Goal: Book appointment/travel/reservation: Book appointment/travel/reservation

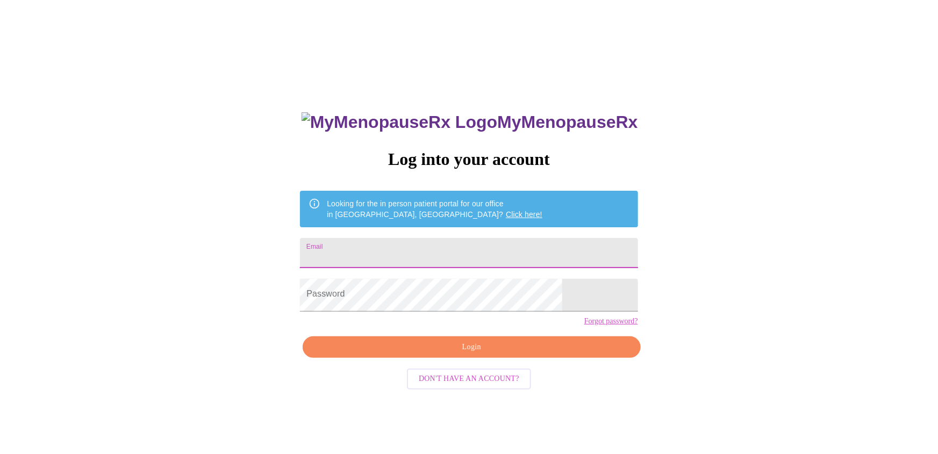
click at [426, 244] on input "Email" at bounding box center [468, 253] width 337 height 30
type input "born2run976@gmail.com"
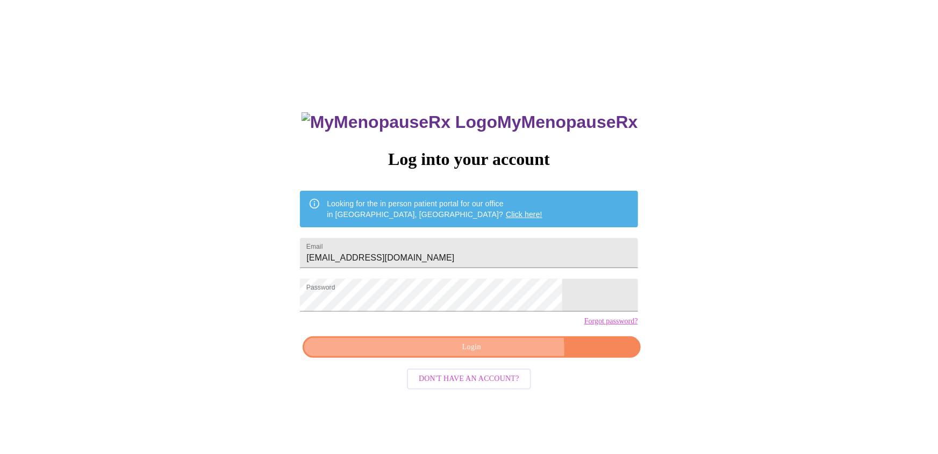
drag, startPoint x: 458, startPoint y: 379, endPoint x: 454, endPoint y: 355, distance: 24.0
click at [457, 354] on span "Login" at bounding box center [471, 347] width 313 height 13
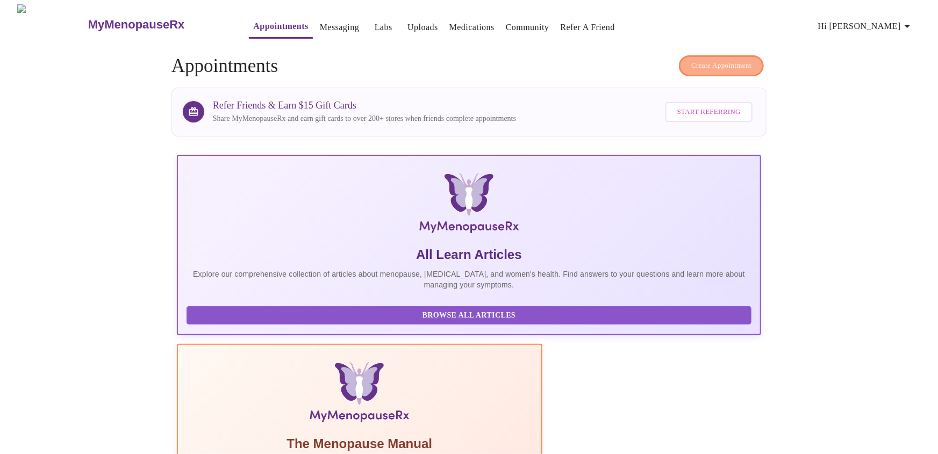
click at [735, 61] on span "Create Appointment" at bounding box center [721, 66] width 60 height 12
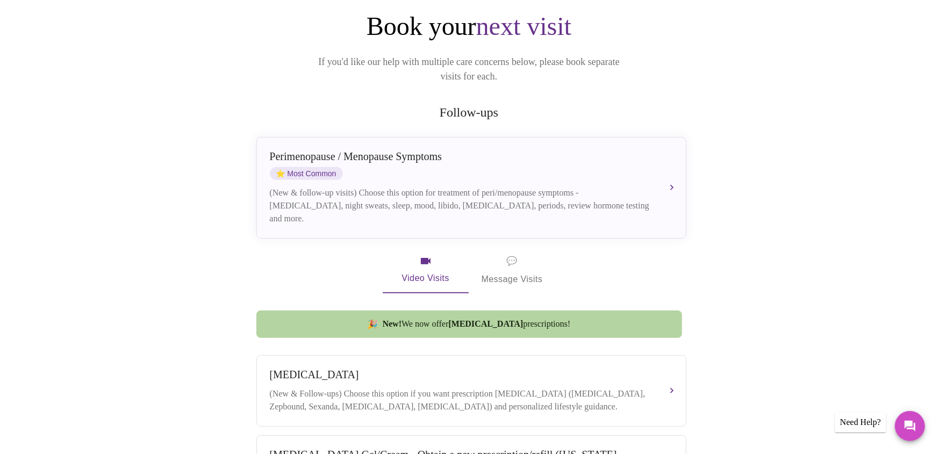
scroll to position [117, 0]
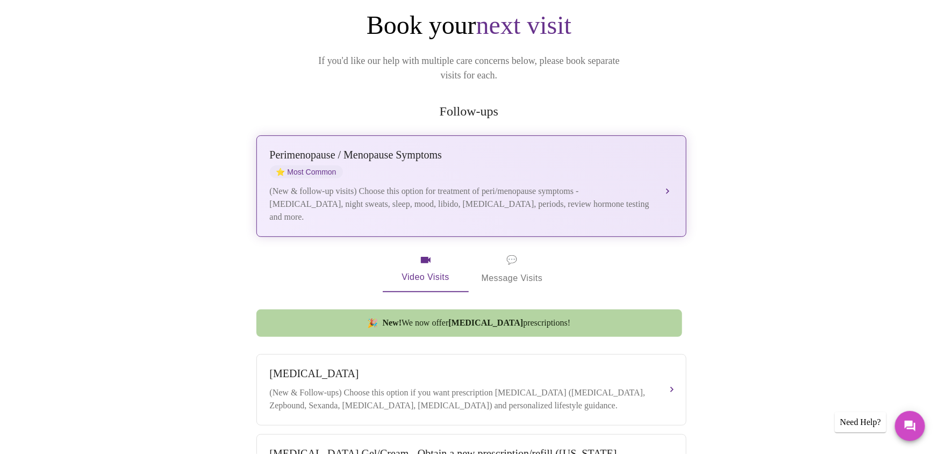
click at [309, 165] on span "⭐ Most Common" at bounding box center [306, 171] width 73 height 13
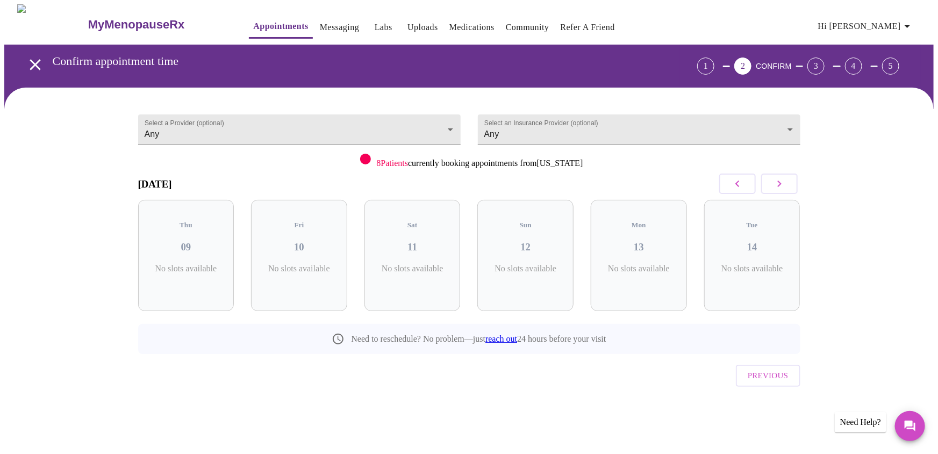
scroll to position [0, 0]
click at [213, 253] on h3 "09" at bounding box center [186, 247] width 79 height 12
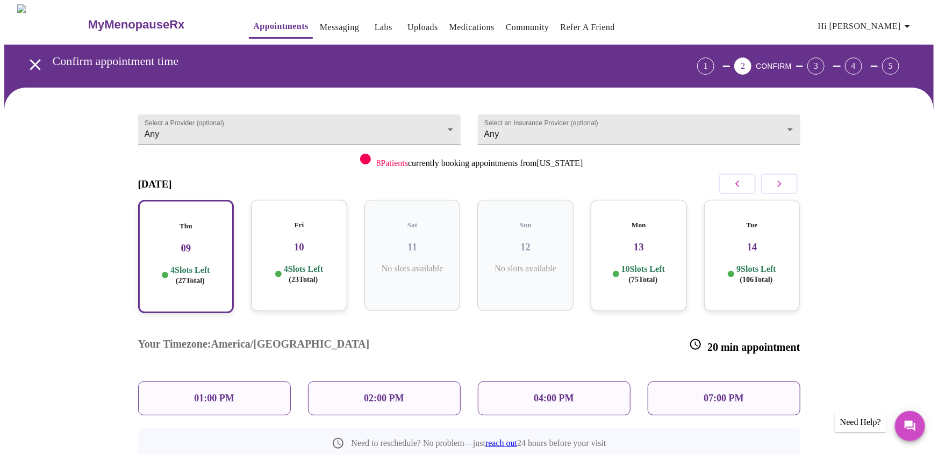
click at [323, 279] on p "4 Slots Left ( 23 Total)" at bounding box center [303, 274] width 39 height 21
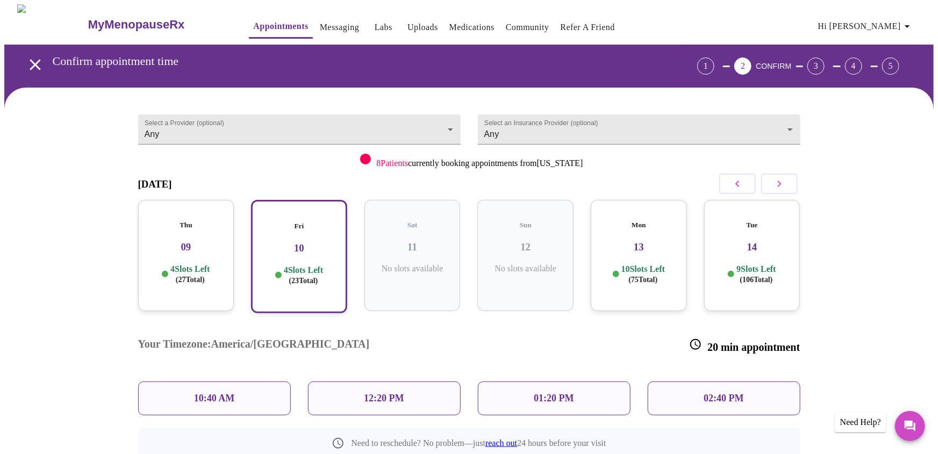
click at [635, 264] on div "Mon 13 10 Slots Left ( 75 Total)" at bounding box center [639, 255] width 96 height 111
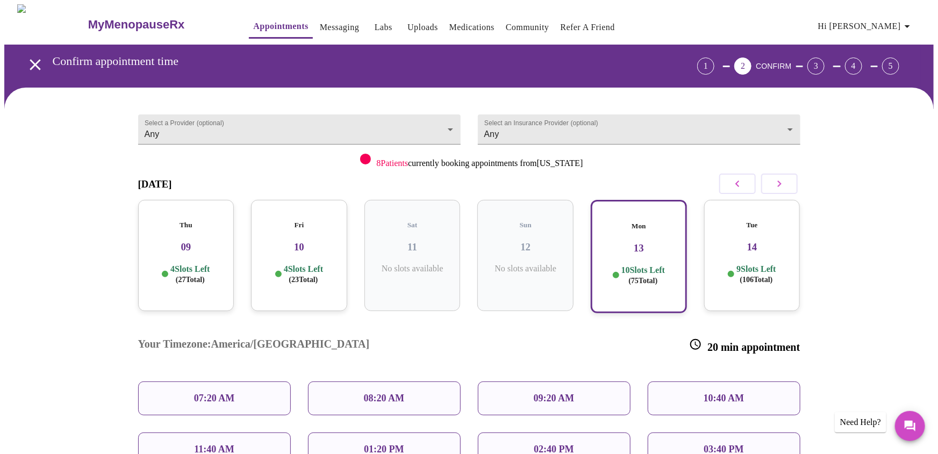
click at [300, 269] on div "Fri 10 4 Slots Left ( 23 Total)" at bounding box center [299, 255] width 96 height 111
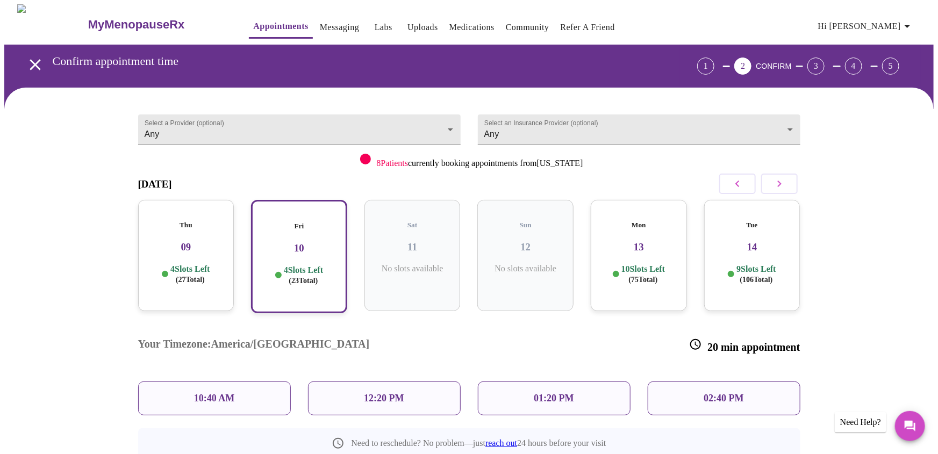
click at [258, 381] on div "10:40 AM" at bounding box center [214, 398] width 153 height 34
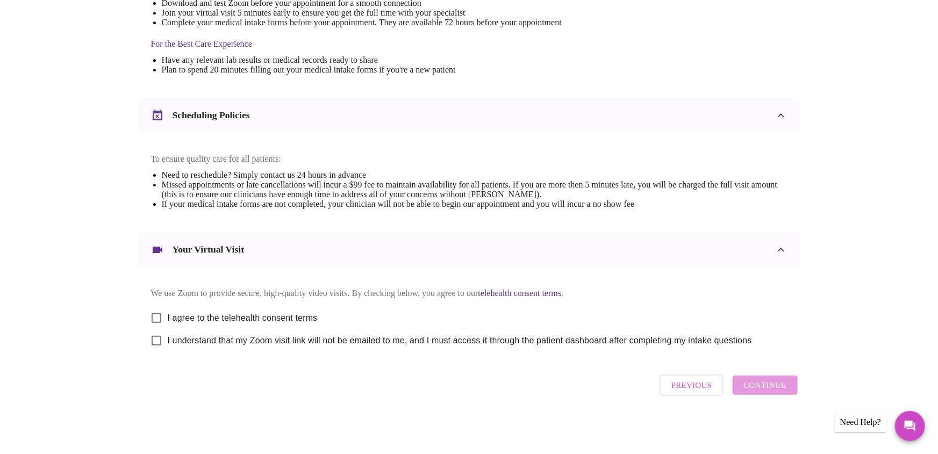
scroll to position [442, 0]
click at [162, 307] on input "I agree to the telehealth consent terms" at bounding box center [156, 318] width 23 height 23
checkbox input "true"
click at [157, 331] on input "I understand that my Zoom visit link will not be emailed to me, and I must acce…" at bounding box center [156, 340] width 23 height 23
checkbox input "true"
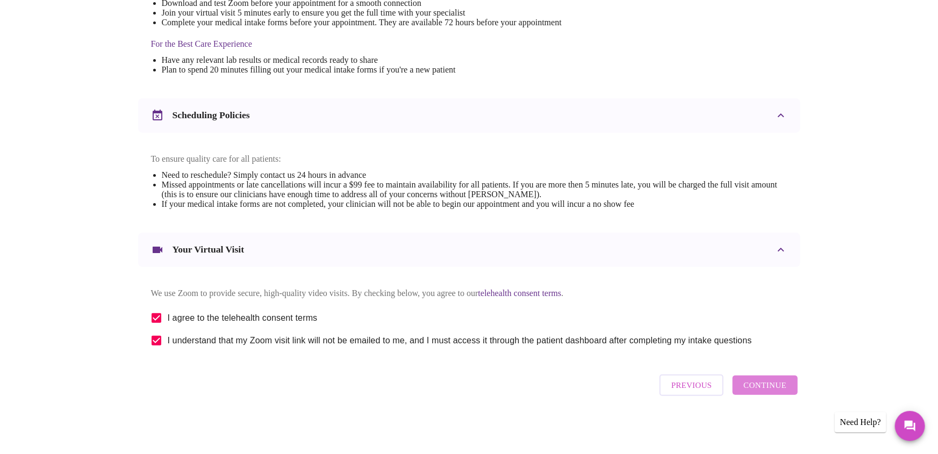
click at [761, 387] on span "Continue" at bounding box center [764, 385] width 43 height 14
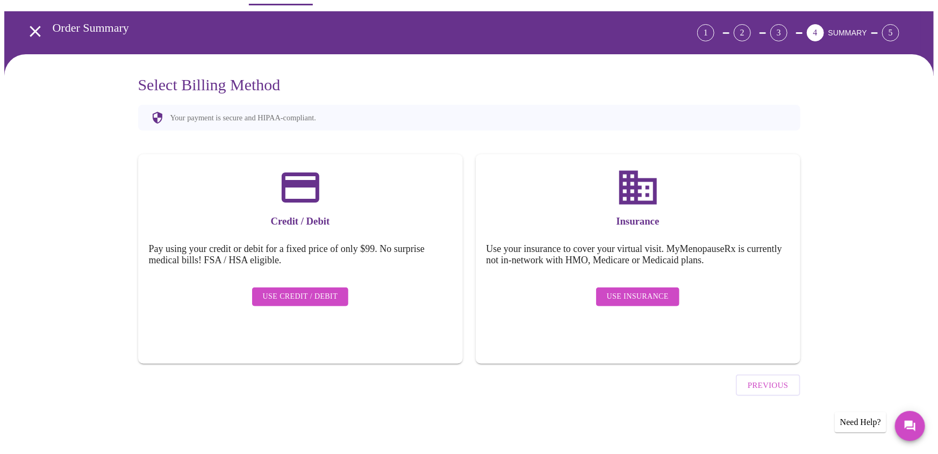
scroll to position [10, 0]
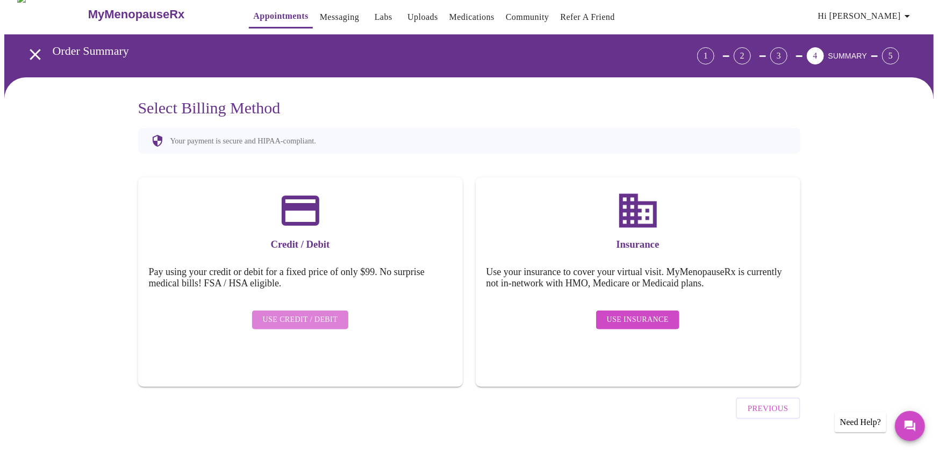
click at [307, 319] on span "Use Credit / Debit" at bounding box center [300, 319] width 75 height 13
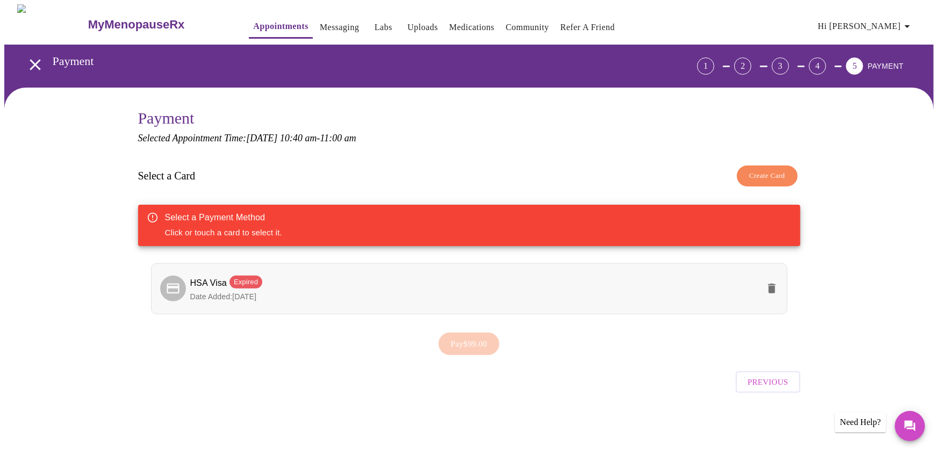
scroll to position [5, 0]
click at [217, 301] on span "Date Added: 02-18-2025" at bounding box center [223, 296] width 67 height 9
drag, startPoint x: 224, startPoint y: 292, endPoint x: 305, endPoint y: 236, distance: 98.2
click at [237, 279] on div "HSA Visa Expired Date Added: 02-18-2025" at bounding box center [474, 289] width 568 height 26
click at [771, 287] on icon "delete" at bounding box center [771, 288] width 13 height 13
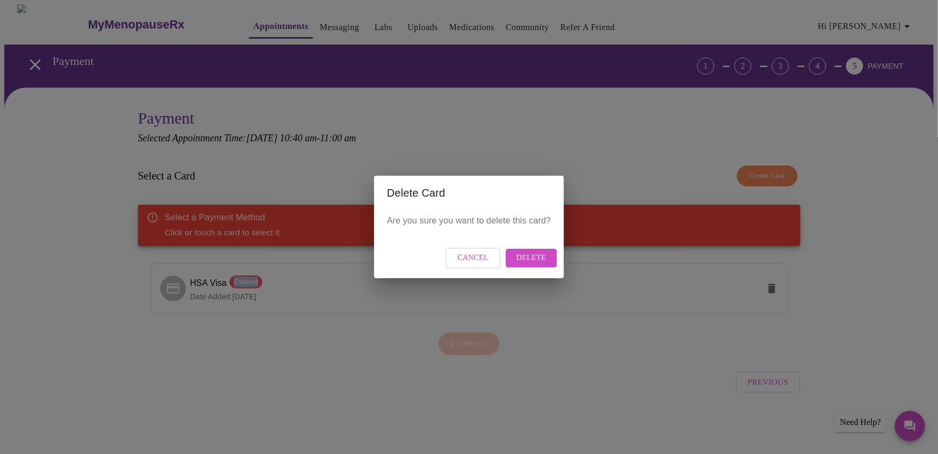
click at [544, 261] on span "Delete" at bounding box center [531, 257] width 30 height 13
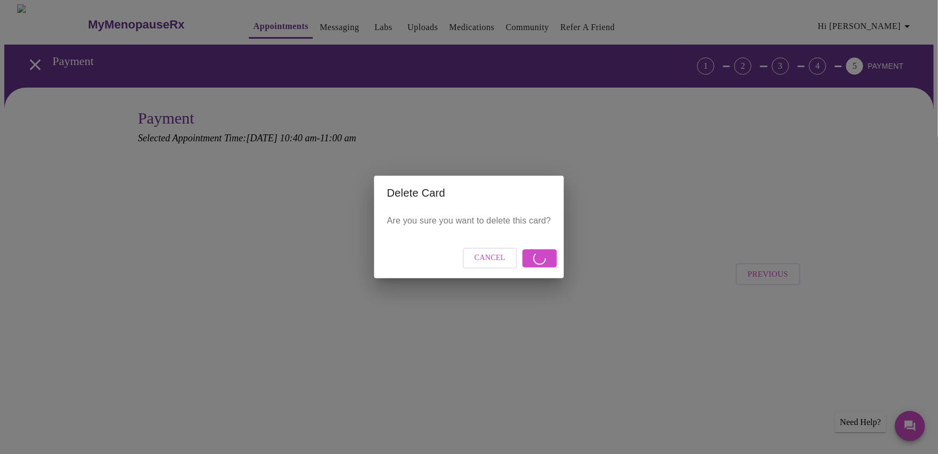
scroll to position [0, 0]
click at [517, 263] on button "Cancel" at bounding box center [490, 258] width 55 height 21
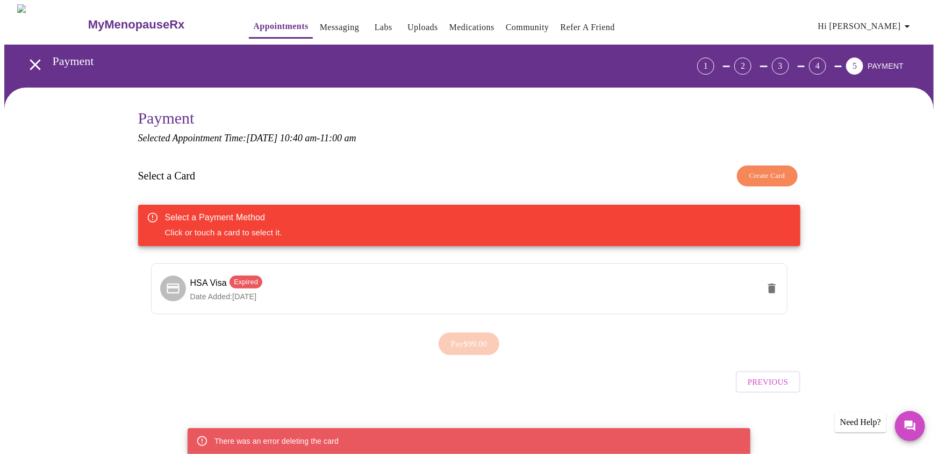
click at [788, 176] on button "Create Card" at bounding box center [767, 175] width 61 height 21
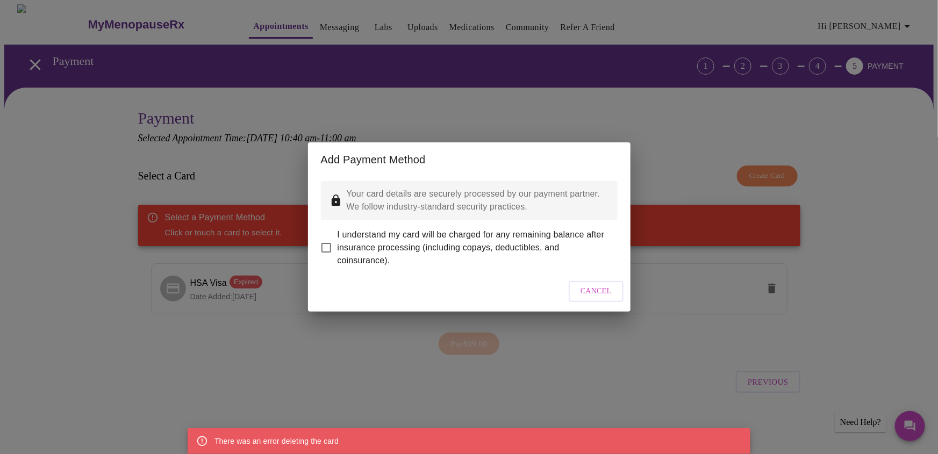
click at [328, 250] on input "I understand my card will be charged for any remaining balance after insurance …" at bounding box center [326, 247] width 23 height 23
checkbox input "true"
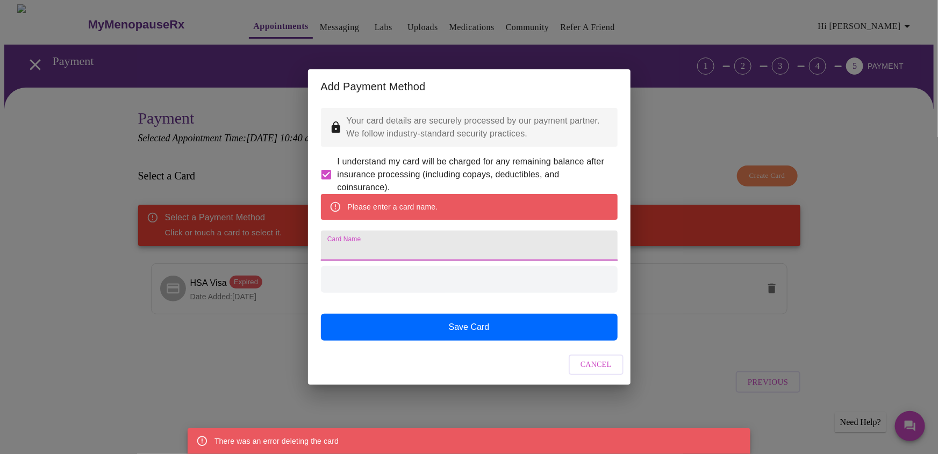
click at [406, 261] on input "Card Name" at bounding box center [469, 246] width 297 height 30
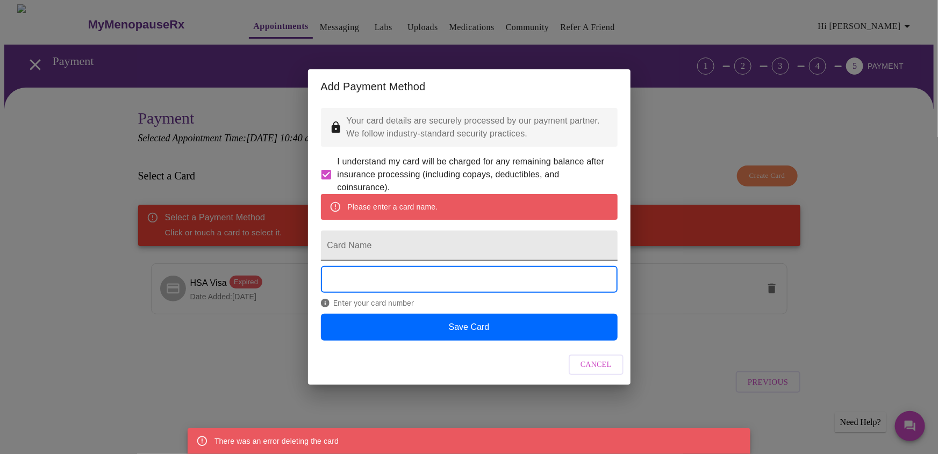
click at [406, 261] on input "Card Name" at bounding box center [469, 246] width 297 height 30
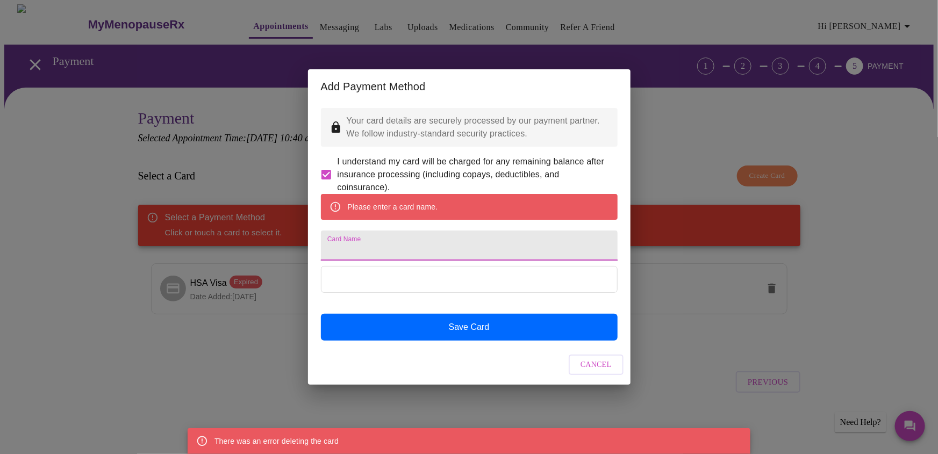
type input "HSA Visa"
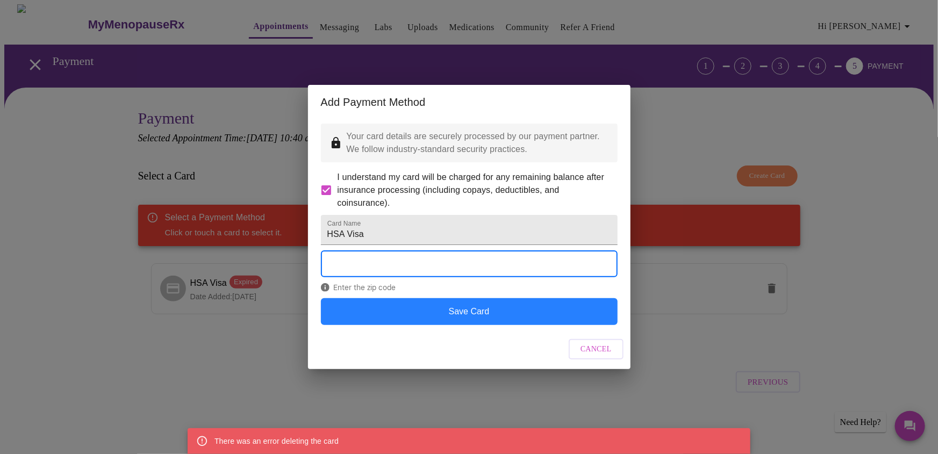
click at [449, 325] on button "Save Card" at bounding box center [469, 311] width 297 height 27
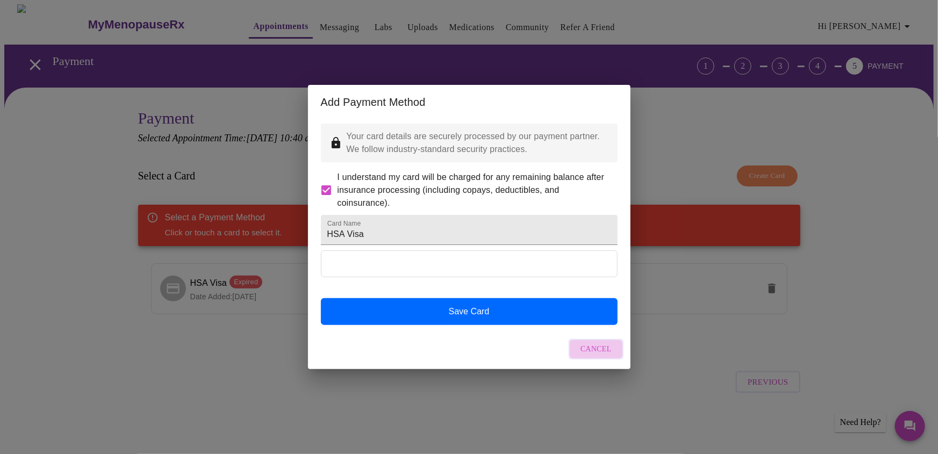
click at [596, 356] on span "Cancel" at bounding box center [595, 349] width 31 height 13
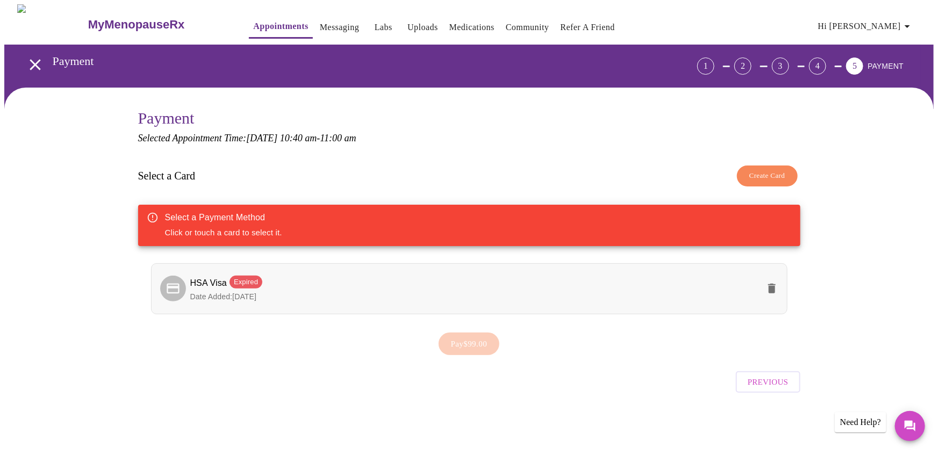
click at [253, 287] on span "Expired" at bounding box center [245, 282] width 33 height 11
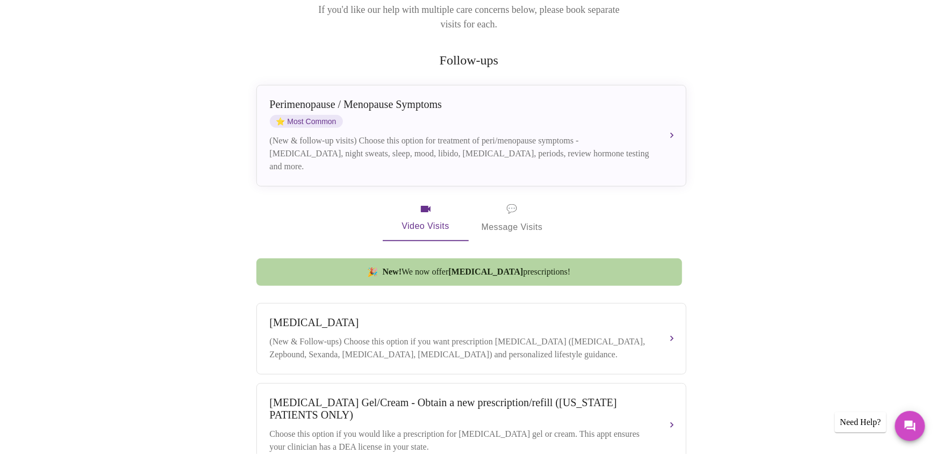
scroll to position [151, 0]
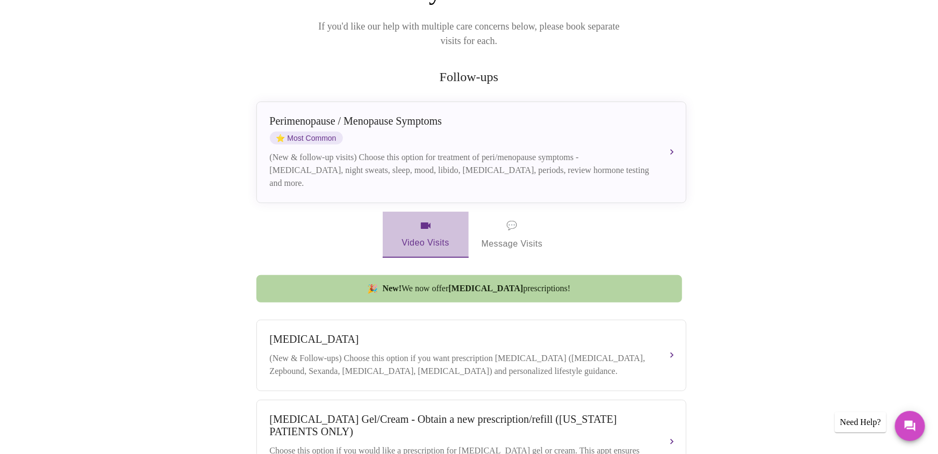
click at [425, 221] on span "Video Visits" at bounding box center [425, 234] width 60 height 31
click at [421, 219] on span "Video Visits" at bounding box center [425, 234] width 60 height 31
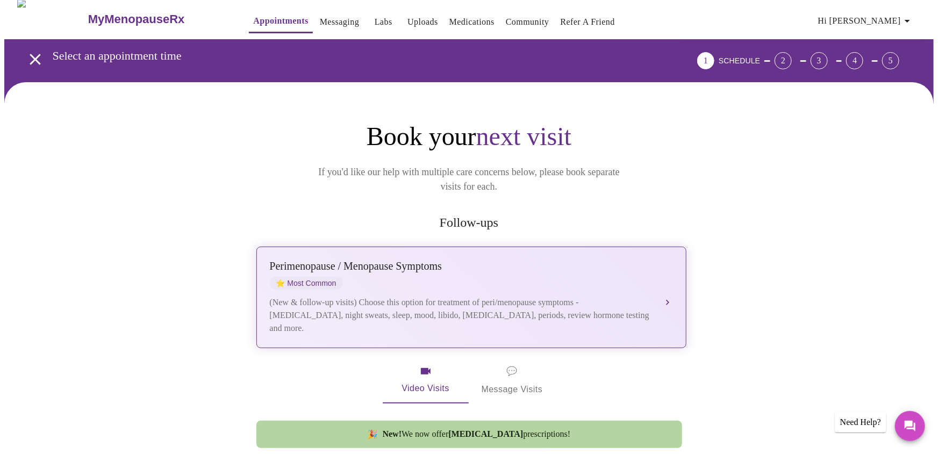
scroll to position [0, 0]
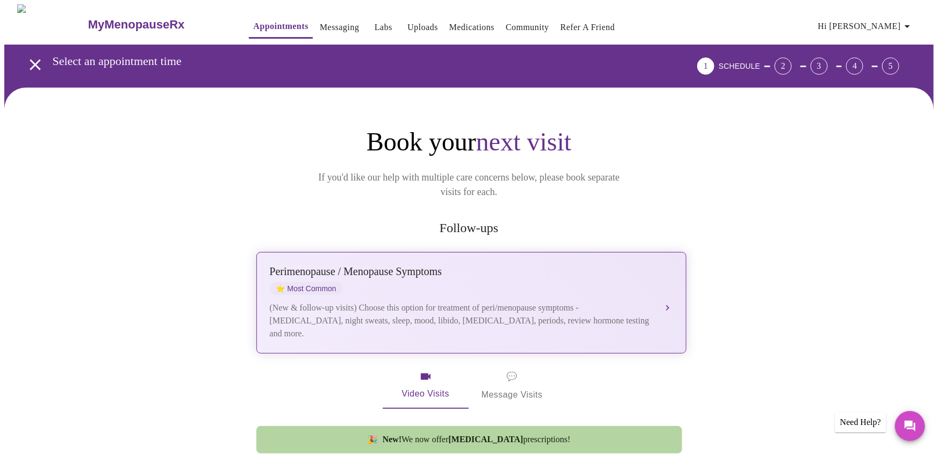
click at [447, 265] on div "Perimenopause / Menopause Symptoms" at bounding box center [460, 271] width 381 height 12
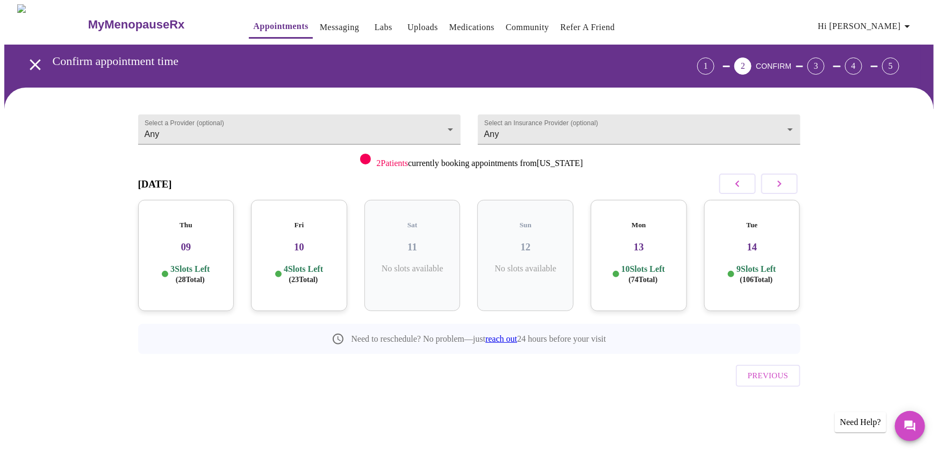
click at [323, 275] on p "4 Slots Left ( 23 Total)" at bounding box center [303, 274] width 39 height 21
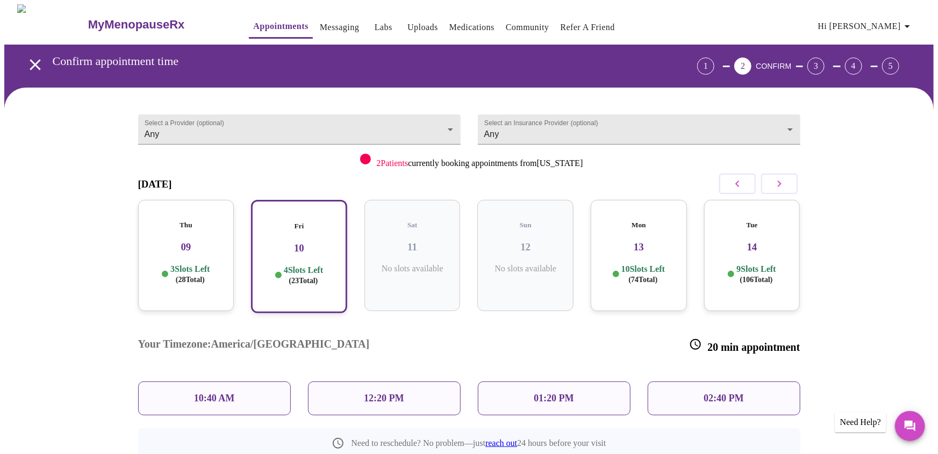
click at [198, 393] on p "10:40 AM" at bounding box center [214, 398] width 41 height 11
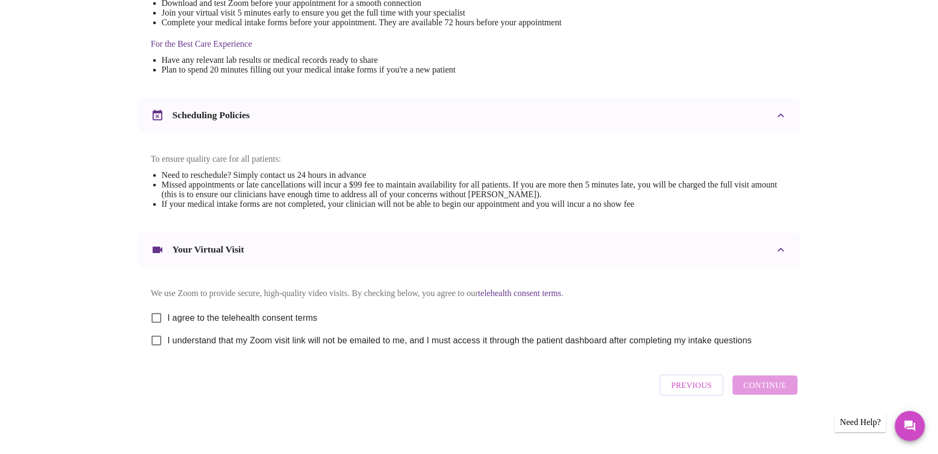
scroll to position [415, 0]
drag, startPoint x: 155, startPoint y: 321, endPoint x: 164, endPoint y: 335, distance: 17.1
click at [157, 323] on input "I agree to the telehealth consent terms" at bounding box center [156, 318] width 23 height 23
checkbox input "true"
drag, startPoint x: 166, startPoint y: 355, endPoint x: 223, endPoint y: 369, distance: 58.5
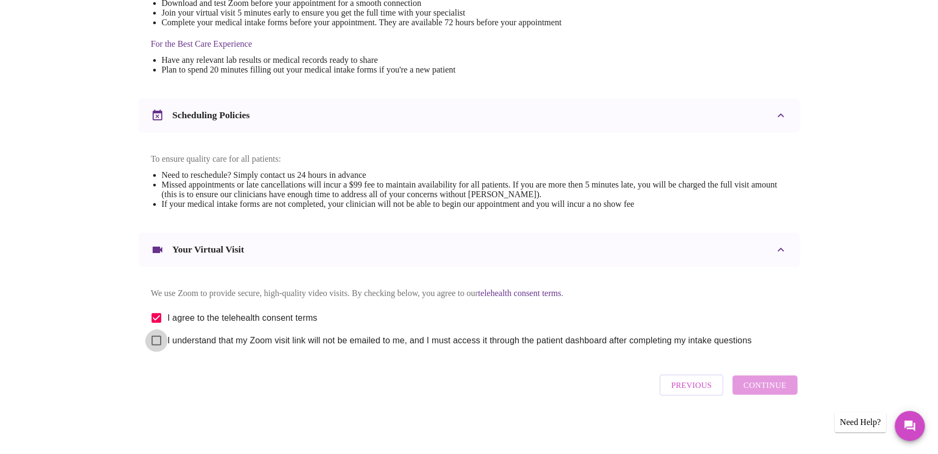
click at [166, 352] on input "I understand that my Zoom visit link will not be emailed to me, and I must acce…" at bounding box center [156, 340] width 23 height 23
checkbox input "true"
click at [768, 392] on span "Continue" at bounding box center [764, 385] width 43 height 14
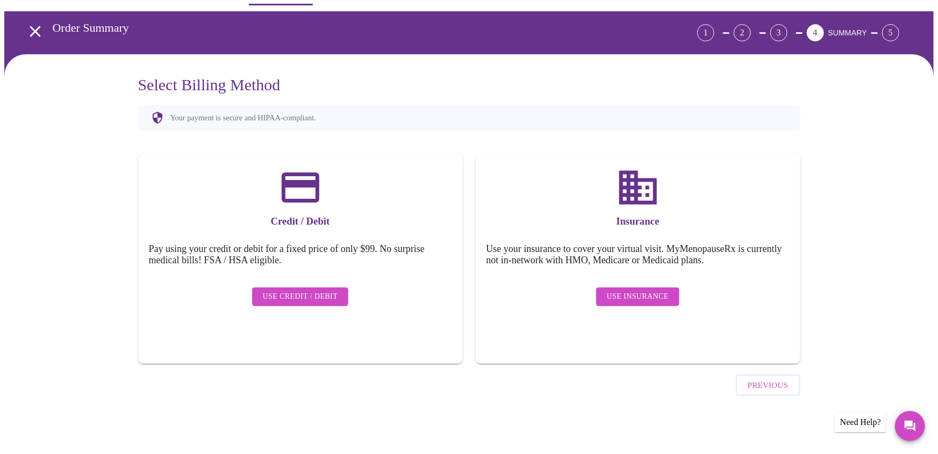
scroll to position [10, 0]
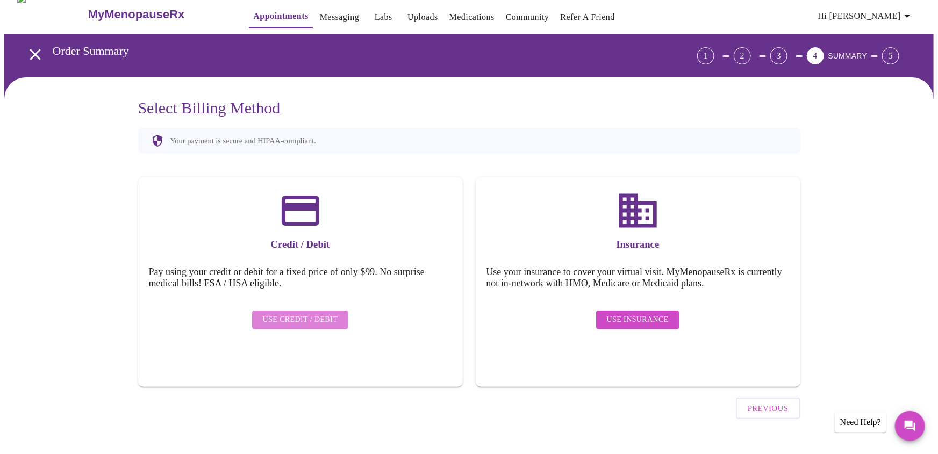
click at [313, 324] on span "Use Credit / Debit" at bounding box center [300, 319] width 75 height 13
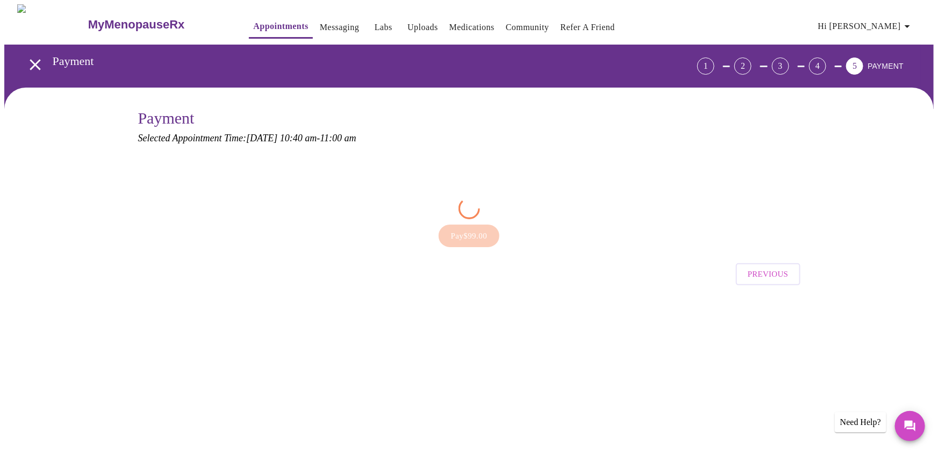
scroll to position [0, 0]
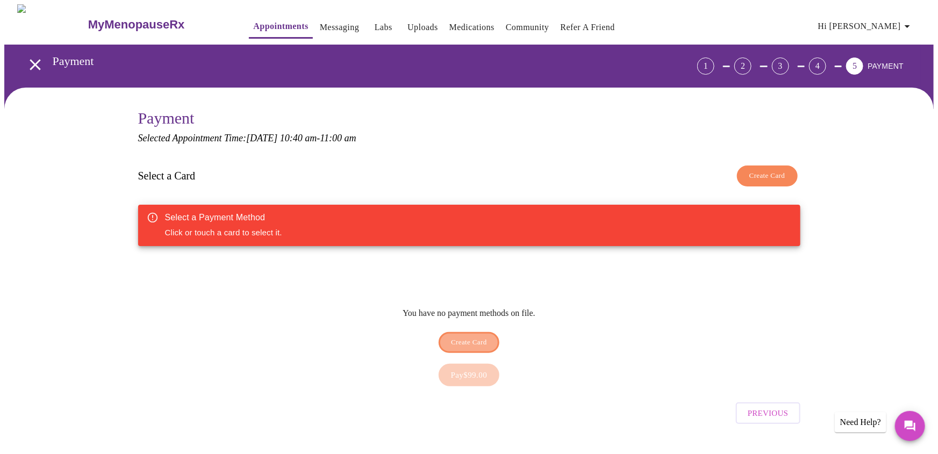
click at [457, 349] on span "Create Card" at bounding box center [469, 342] width 36 height 12
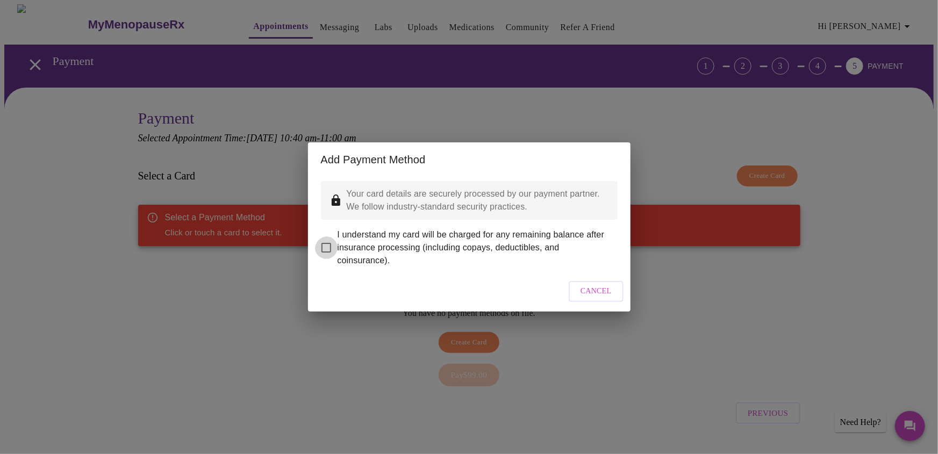
click at [329, 250] on input "I understand my card will be charged for any remaining balance after insurance …" at bounding box center [326, 247] width 23 height 23
checkbox input "true"
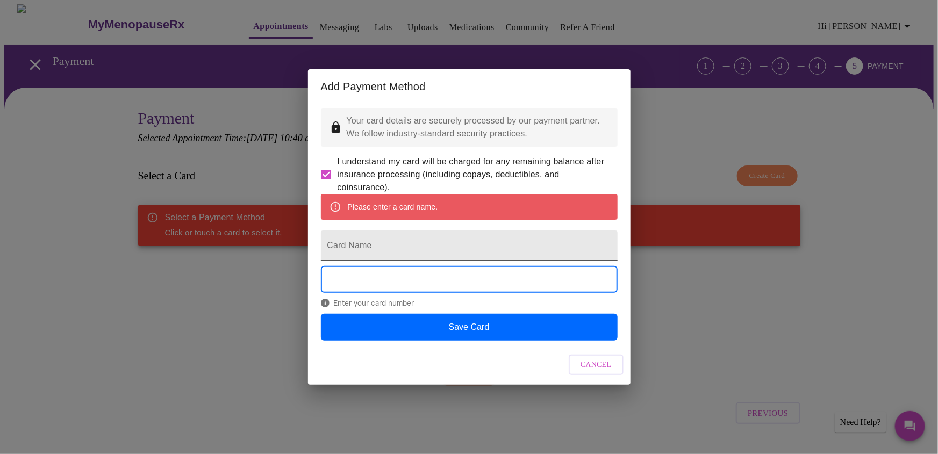
click at [405, 261] on input "Card Name" at bounding box center [469, 246] width 297 height 30
click at [404, 261] on input "Card Name" at bounding box center [469, 246] width 297 height 30
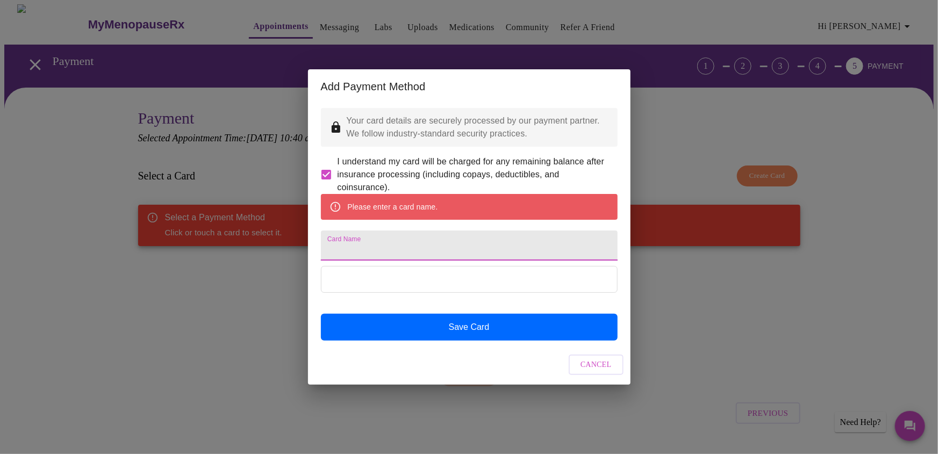
type input "HSA Visa"
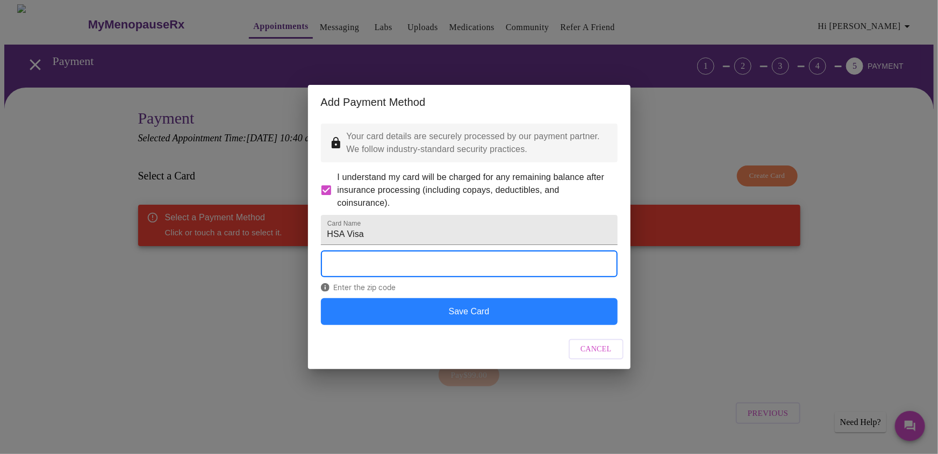
click at [427, 325] on button "Save Card" at bounding box center [469, 311] width 297 height 27
click at [550, 325] on button "Save Card" at bounding box center [469, 311] width 297 height 27
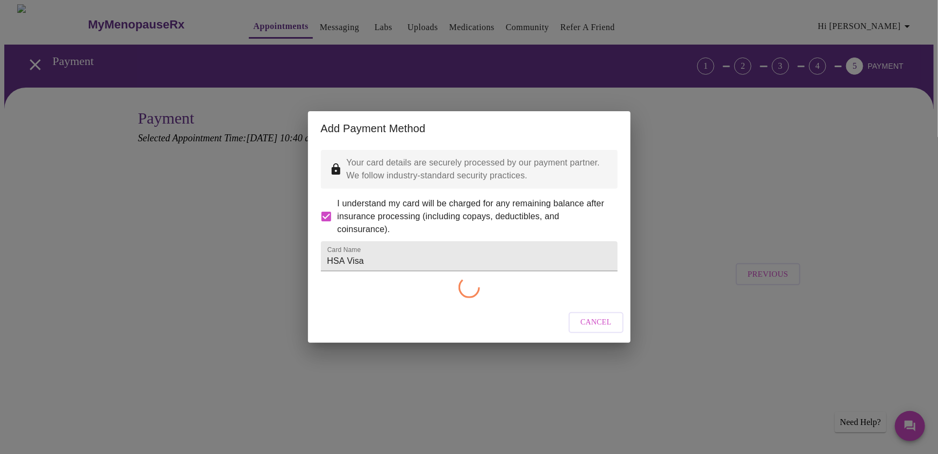
checkbox input "false"
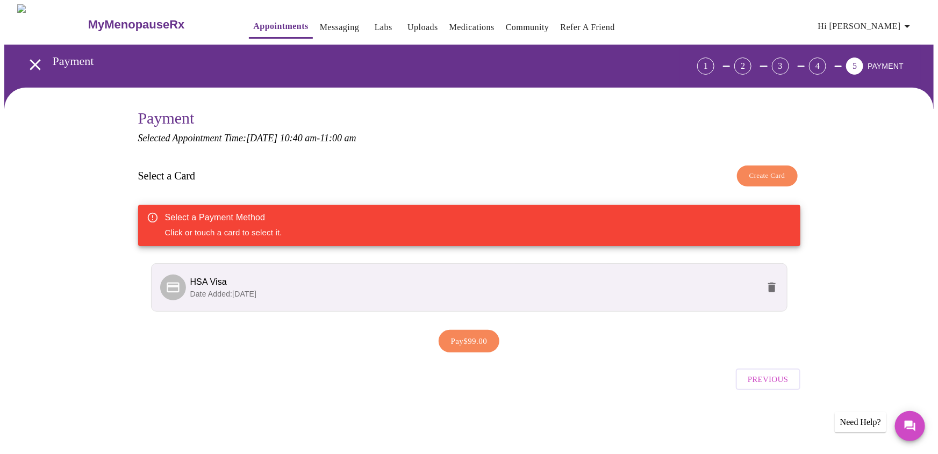
click at [484, 289] on span "HSA Visa" at bounding box center [474, 282] width 568 height 13
click at [177, 292] on icon at bounding box center [173, 287] width 12 height 10
click at [474, 348] on span "Pay $99.00" at bounding box center [469, 341] width 37 height 14
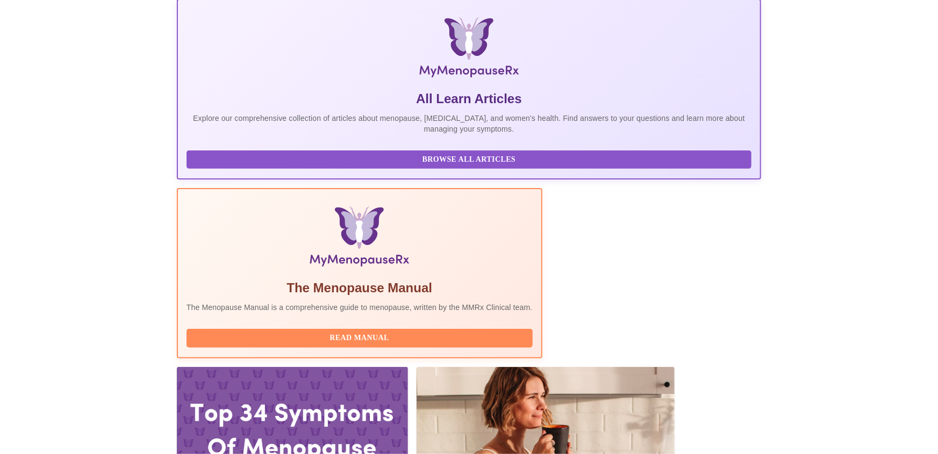
scroll to position [263, 0]
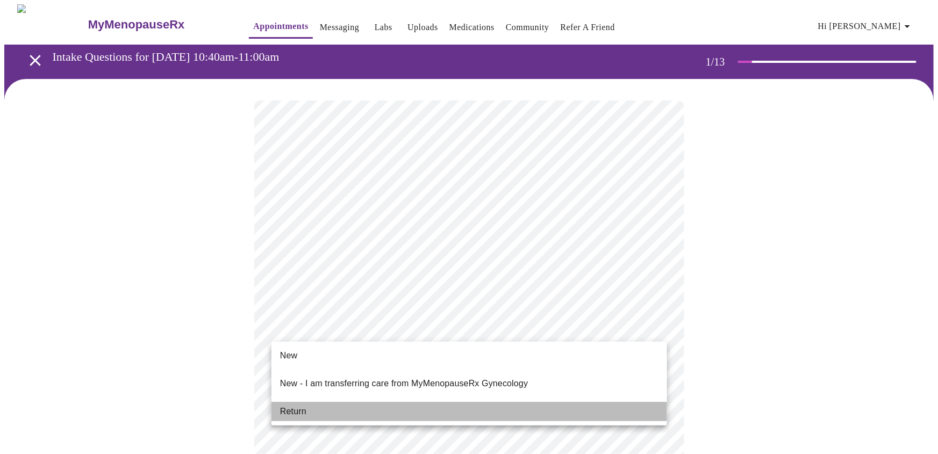
click at [297, 411] on span "Return" at bounding box center [293, 411] width 26 height 13
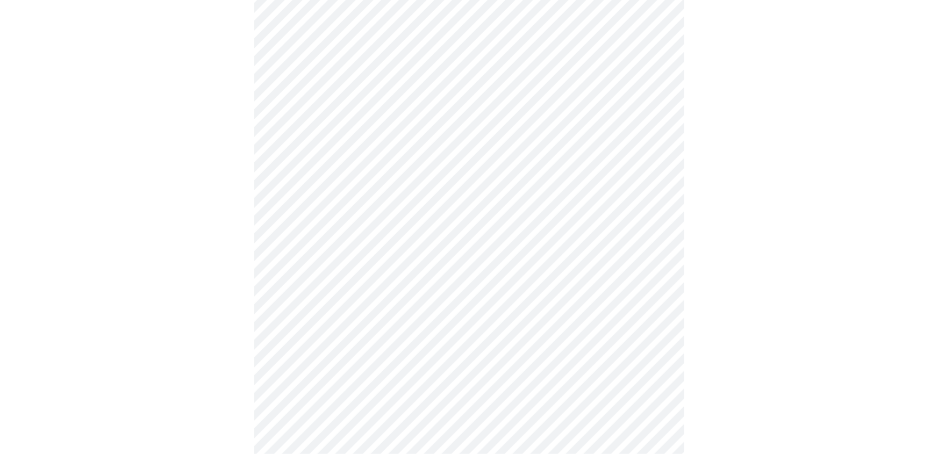
scroll to position [610, 0]
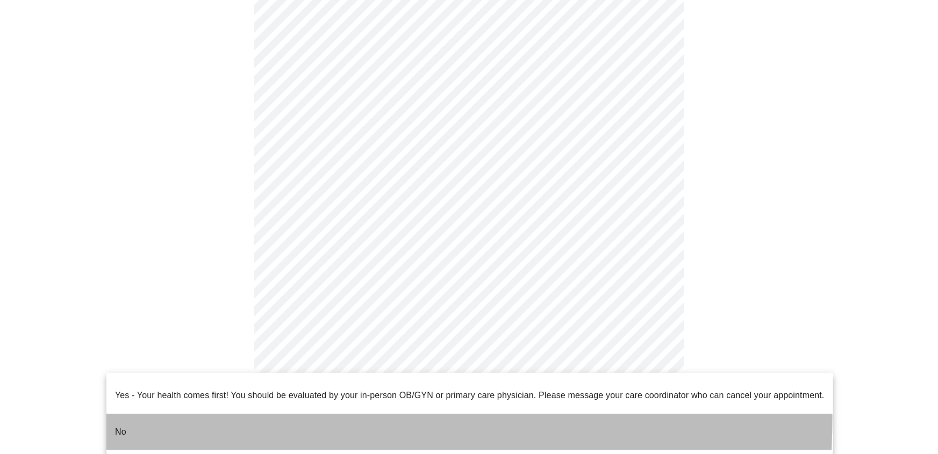
drag, startPoint x: 224, startPoint y: 411, endPoint x: 234, endPoint y: 412, distance: 10.8
click at [224, 414] on li "No" at bounding box center [469, 432] width 726 height 37
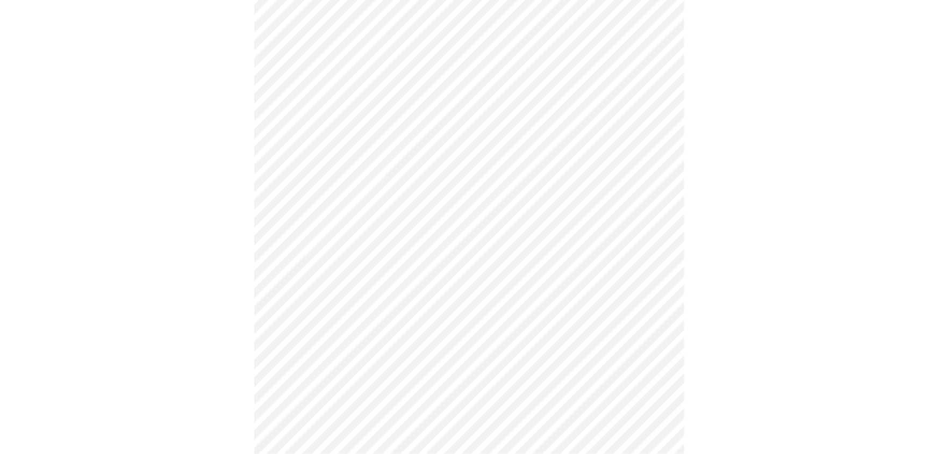
scroll to position [0, 0]
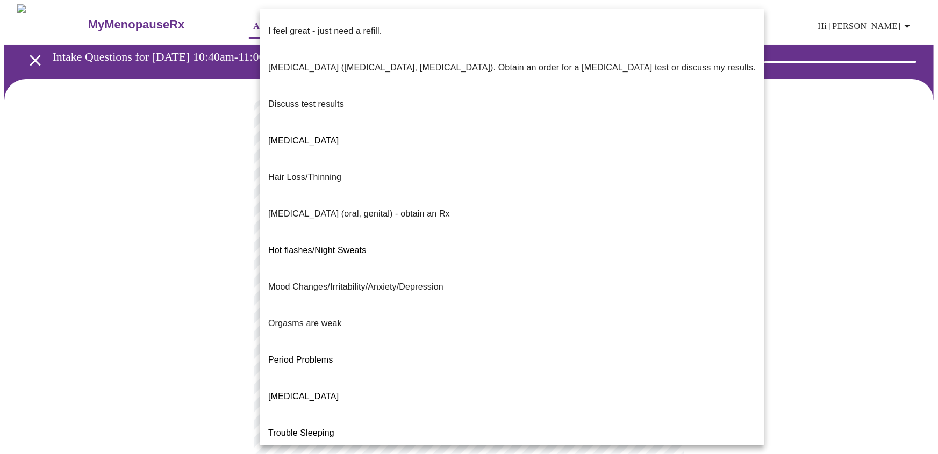
click at [338, 231] on body "MyMenopauseRx Appointments Messaging Labs Uploads Medications Community Refer a…" at bounding box center [468, 390] width 929 height 772
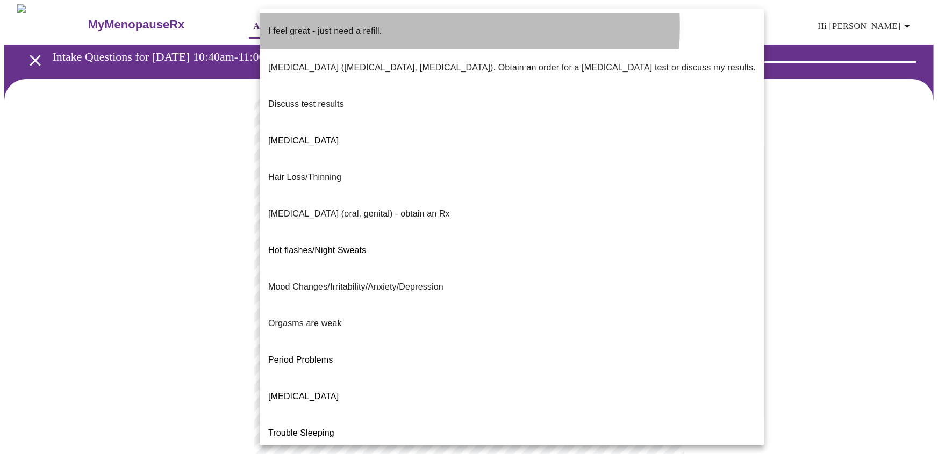
click at [330, 26] on p "I feel great - just need a refill." at bounding box center [324, 31] width 113 height 13
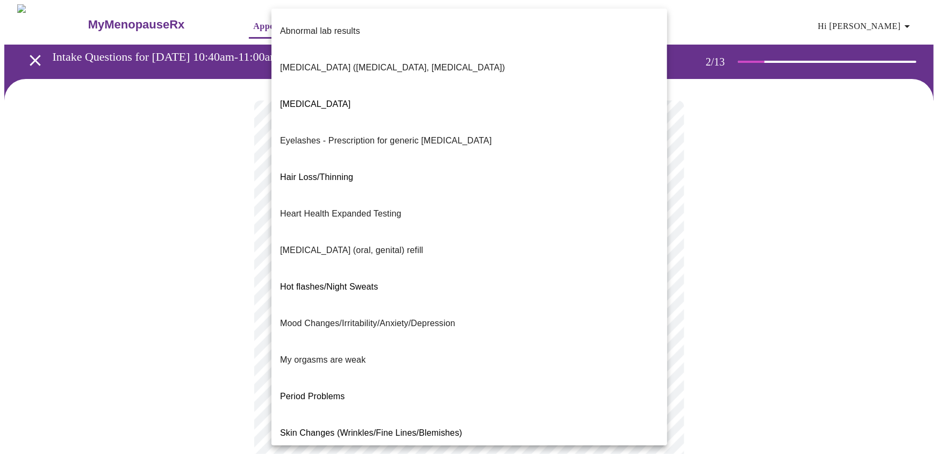
click at [363, 325] on body "MyMenopauseRx Appointments Messaging Labs Uploads Medications Community Refer a…" at bounding box center [468, 386] width 929 height 765
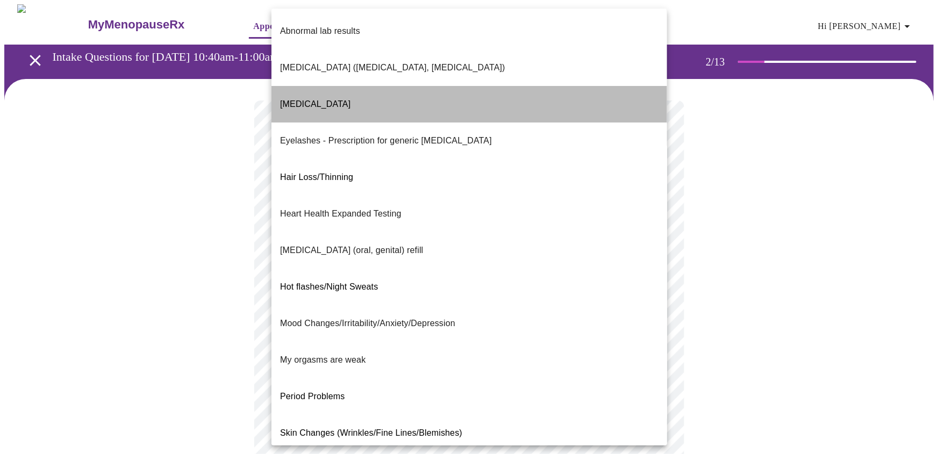
click at [342, 99] on span "[MEDICAL_DATA]" at bounding box center [315, 103] width 70 height 9
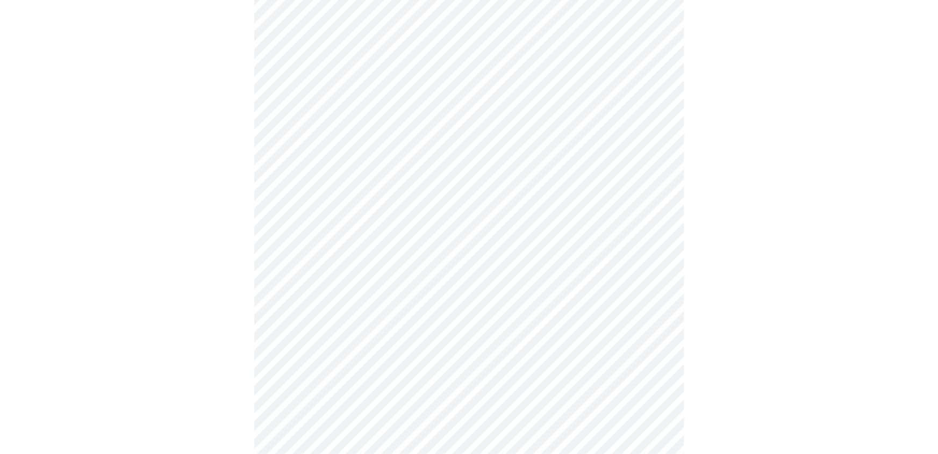
scroll to position [146, 0]
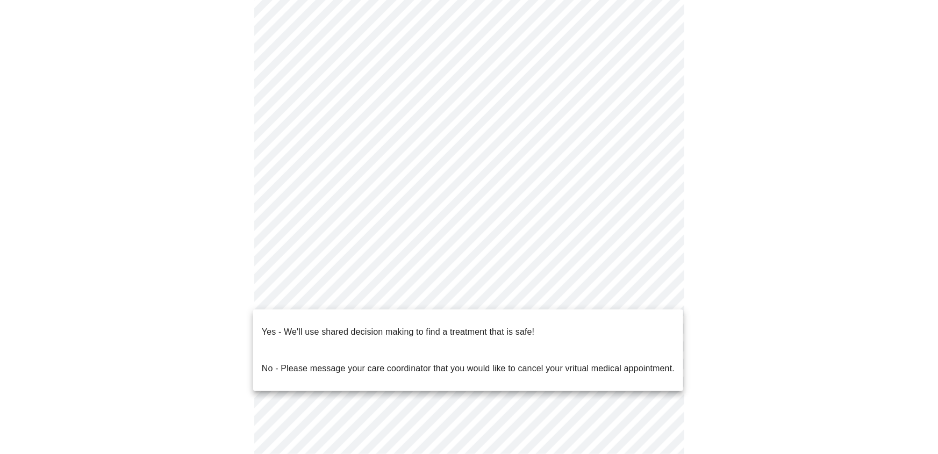
click at [336, 298] on body "MyMenopauseRx Appointments Messaging Labs Uploads Medications Community Refer a…" at bounding box center [468, 238] width 929 height 759
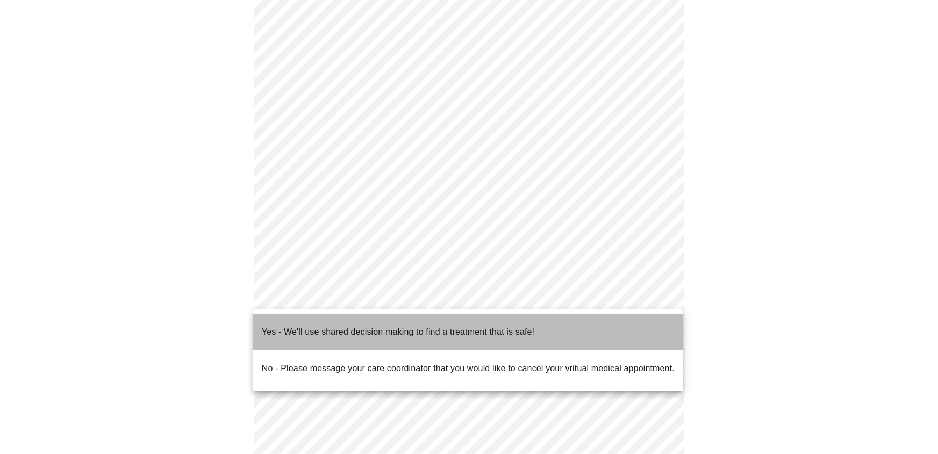
click at [340, 330] on span "Yes - We'll use shared decision making to find a treatment that is safe!" at bounding box center [398, 332] width 272 height 30
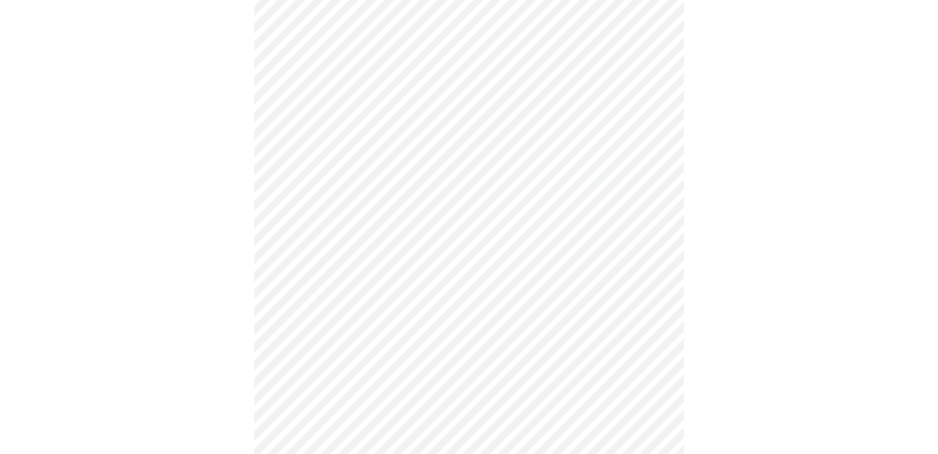
scroll to position [0, 0]
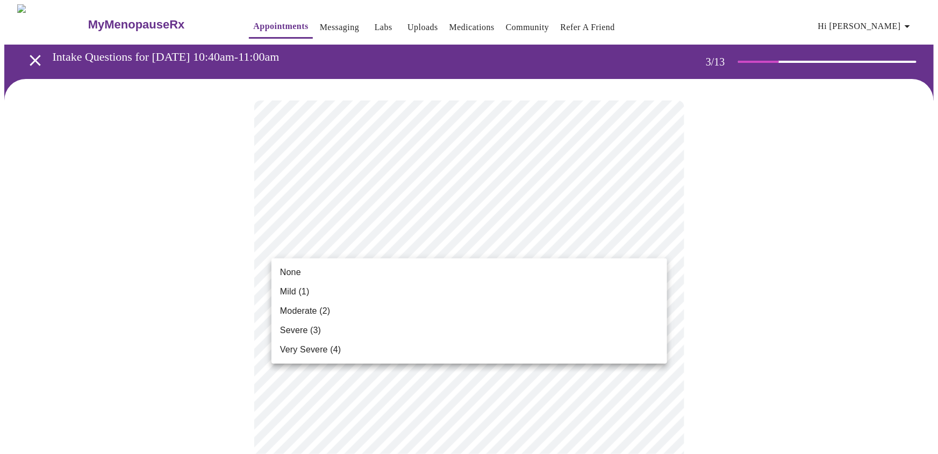
click at [334, 291] on li "Mild (1)" at bounding box center [468, 291] width 395 height 19
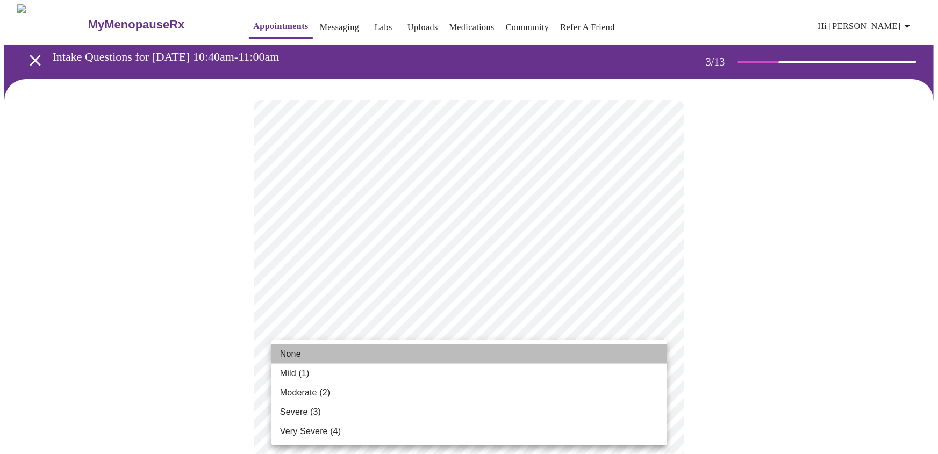
click at [332, 354] on li "None" at bounding box center [468, 353] width 395 height 19
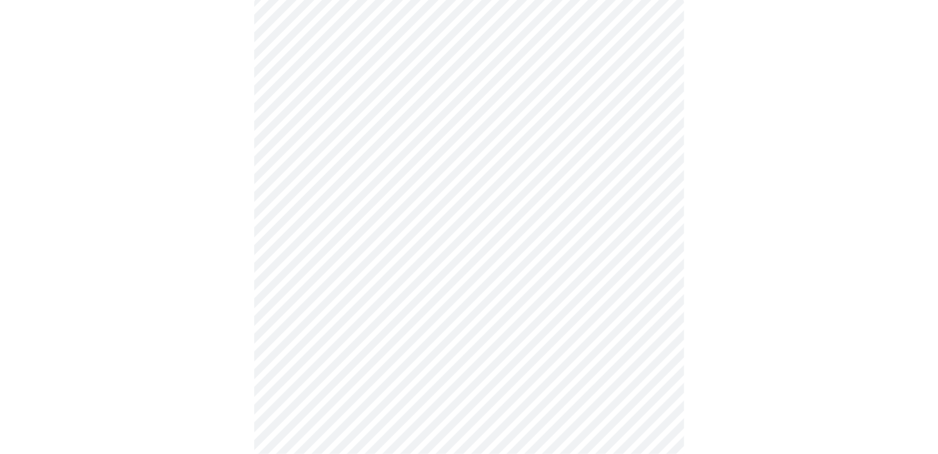
scroll to position [108, 0]
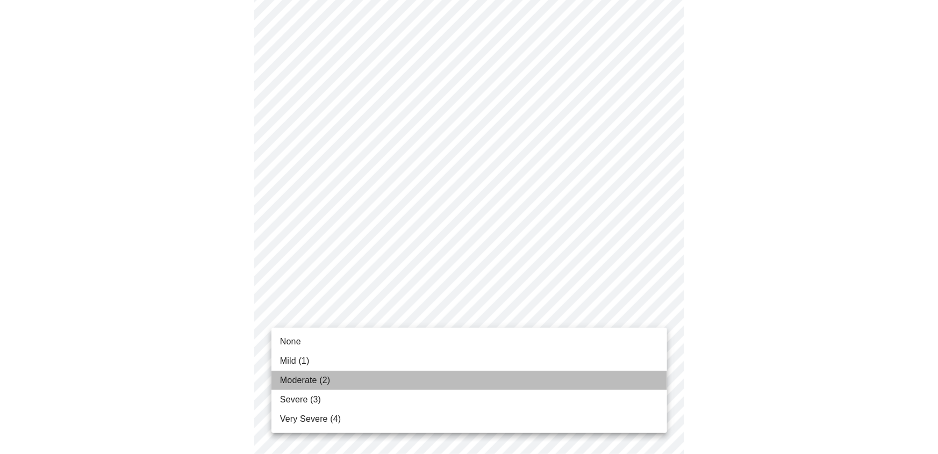
click at [385, 375] on li "Moderate (2)" at bounding box center [468, 380] width 395 height 19
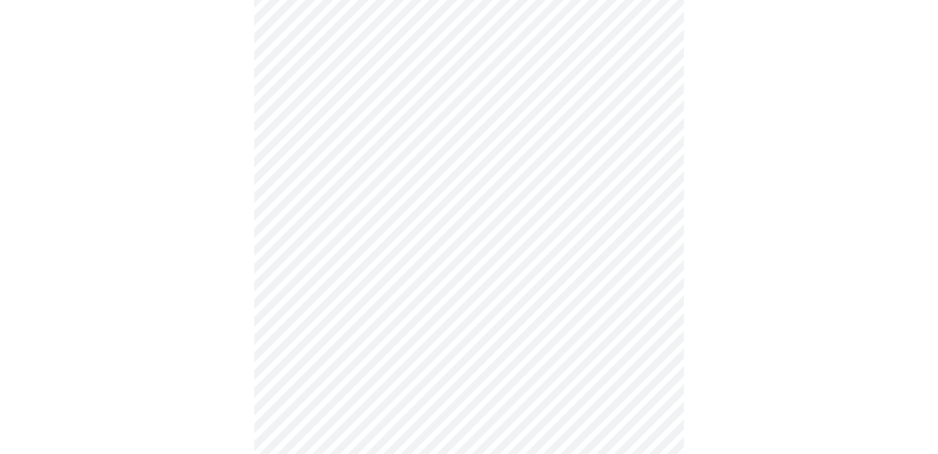
scroll to position [218, 0]
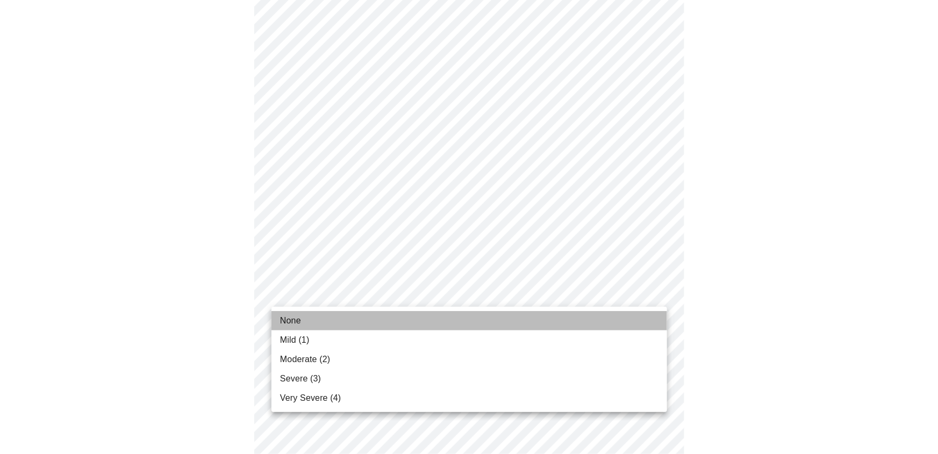
click at [375, 315] on li "None" at bounding box center [468, 320] width 395 height 19
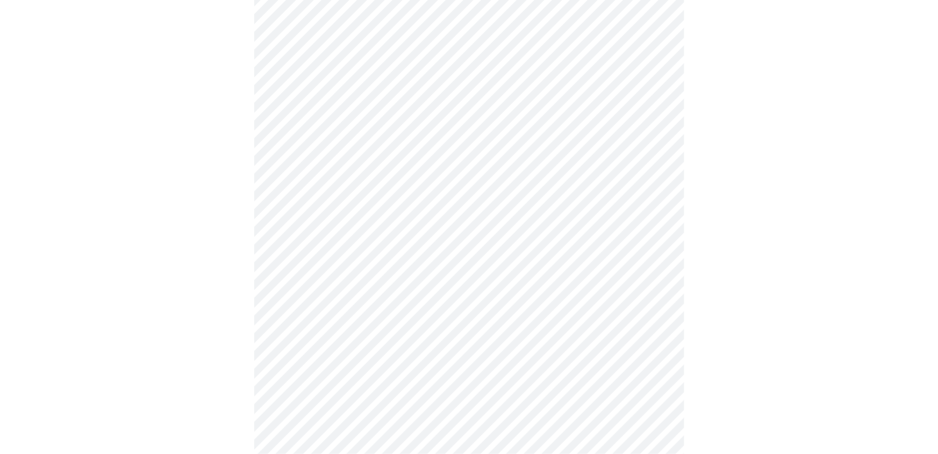
scroll to position [318, 0]
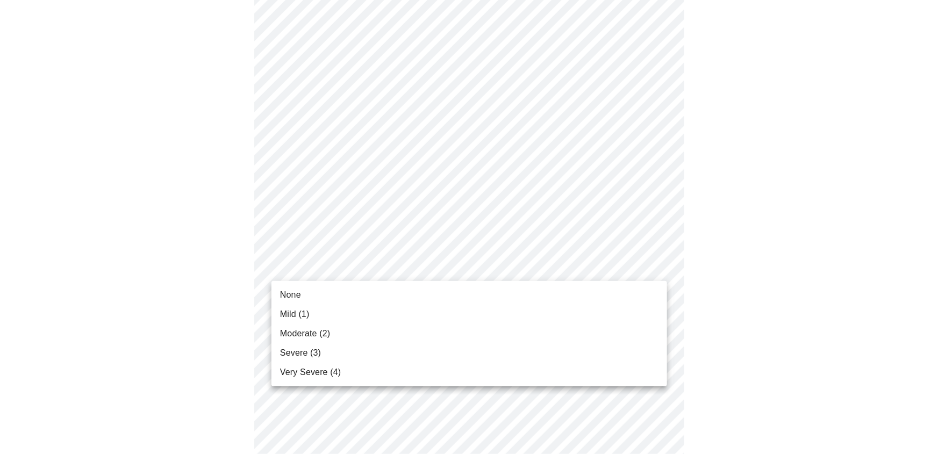
click at [367, 267] on body "MyMenopauseRx Appointments Messaging Labs Uploads Medications Community Refer a…" at bounding box center [468, 405] width 929 height 1437
click at [355, 315] on li "Mild (1)" at bounding box center [468, 314] width 395 height 19
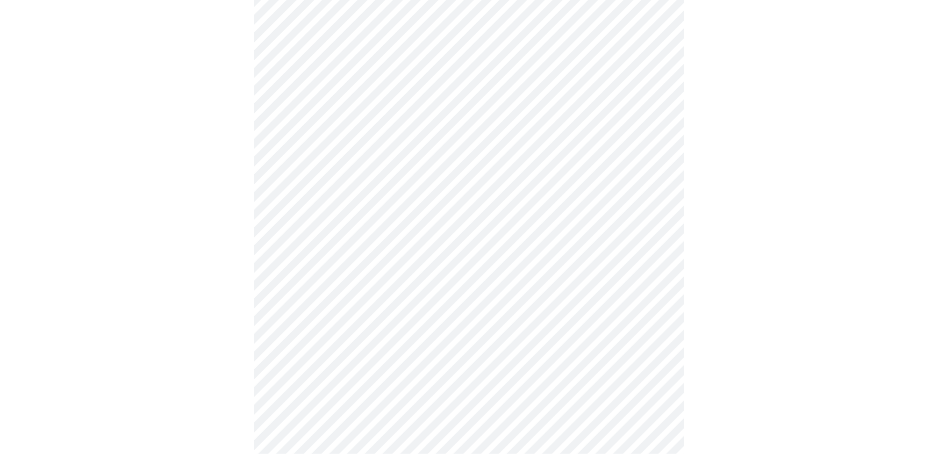
scroll to position [407, 0]
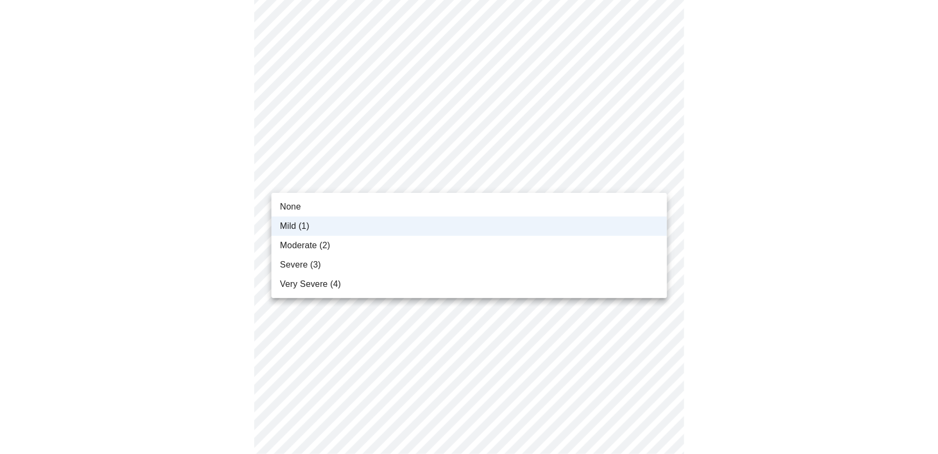
click at [336, 174] on body "MyMenopauseRx Appointments Messaging Labs Uploads Medications Community Refer a…" at bounding box center [468, 307] width 929 height 1421
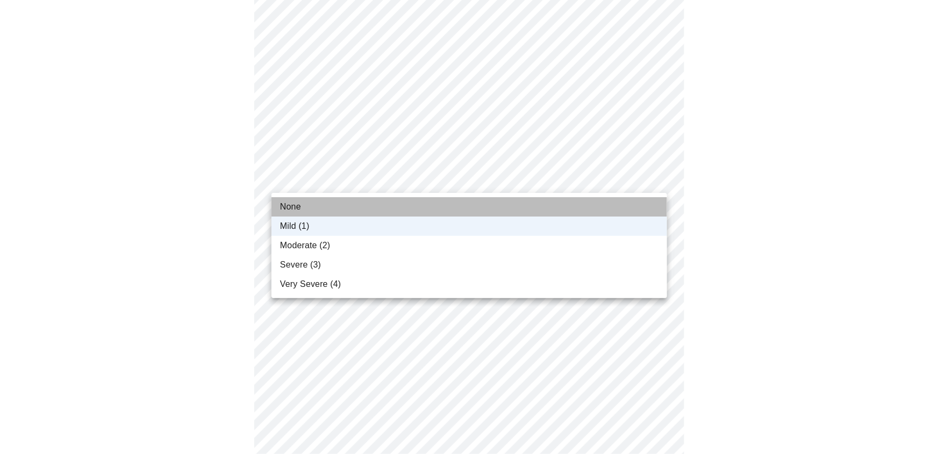
click at [301, 206] on li "None" at bounding box center [468, 206] width 395 height 19
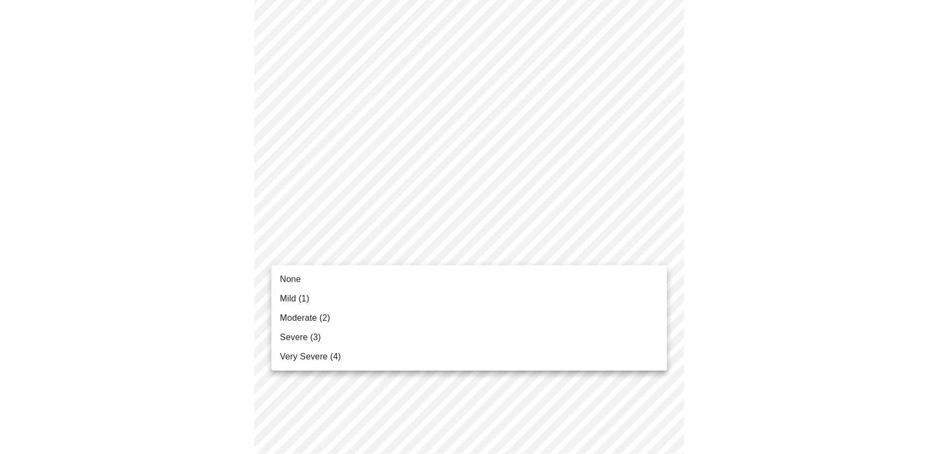
click at [314, 257] on body "MyMenopauseRx Appointments Messaging Labs Uploads Medications Community Refer a…" at bounding box center [468, 307] width 929 height 1421
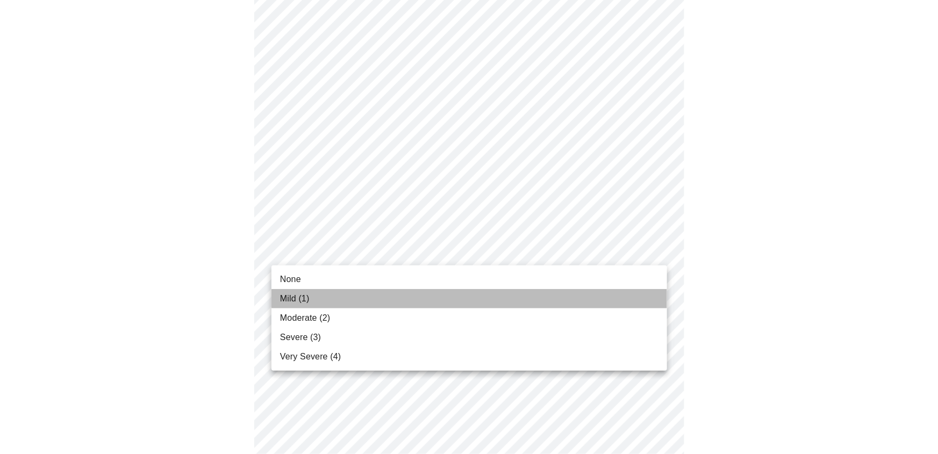
click at [305, 300] on span "Mild (1)" at bounding box center [295, 298] width 30 height 13
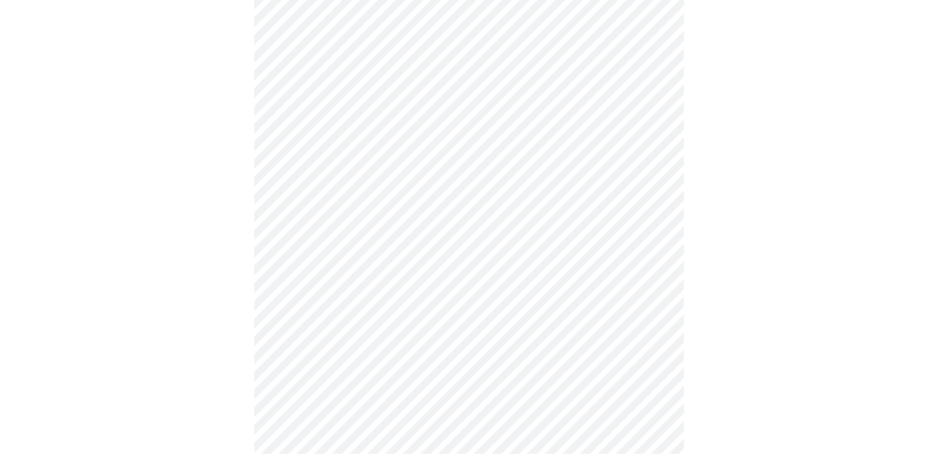
scroll to position [484, 0]
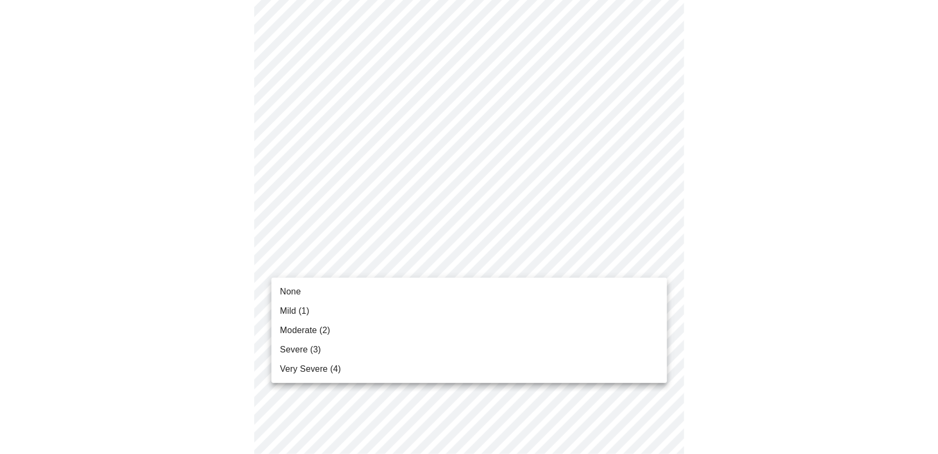
click at [365, 264] on body "MyMenopauseRx Appointments Messaging Labs Uploads Medications Community Refer a…" at bounding box center [468, 223] width 929 height 1404
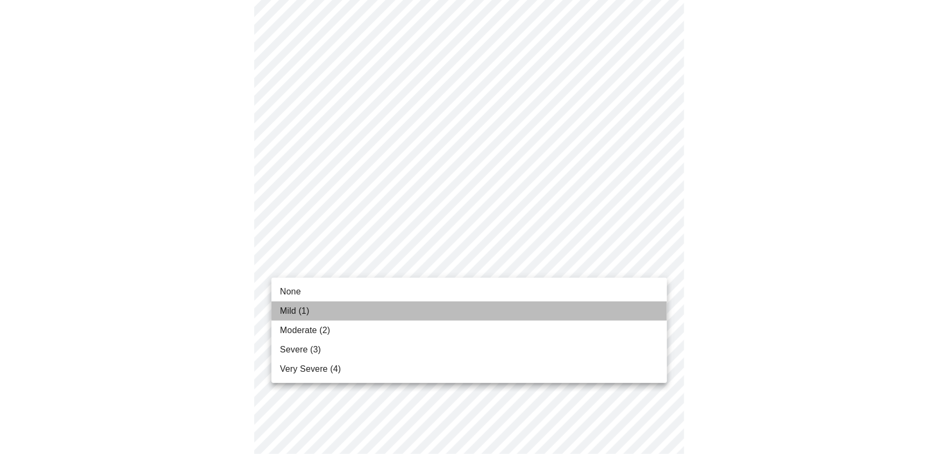
click at [334, 313] on li "Mild (1)" at bounding box center [468, 310] width 395 height 19
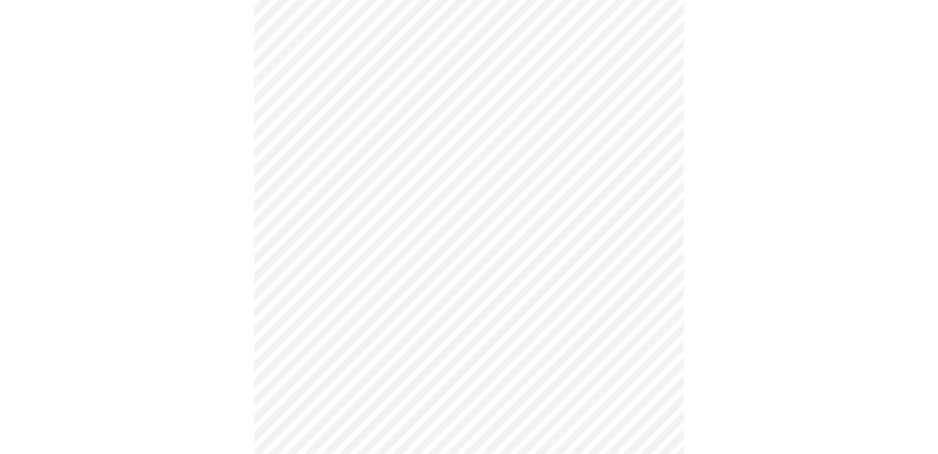
scroll to position [521, 0]
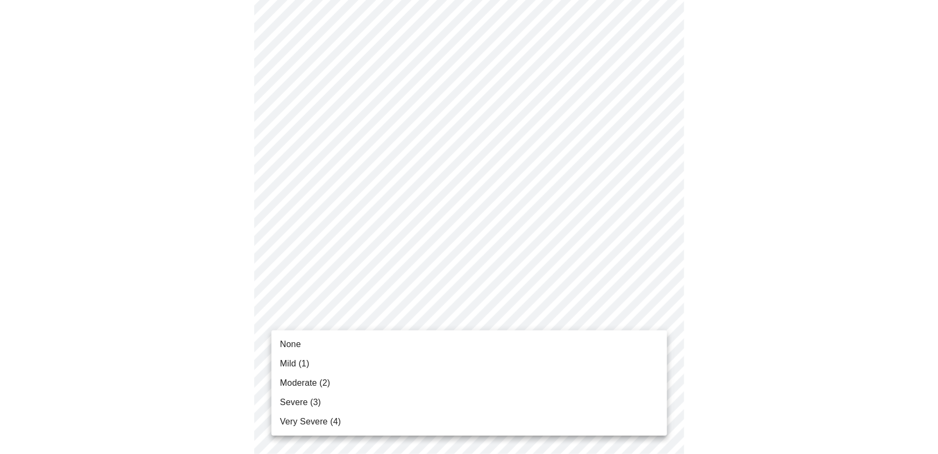
click at [345, 319] on body "MyMenopauseRx Appointments Messaging Labs Uploads Medications Community Refer a…" at bounding box center [468, 177] width 929 height 1387
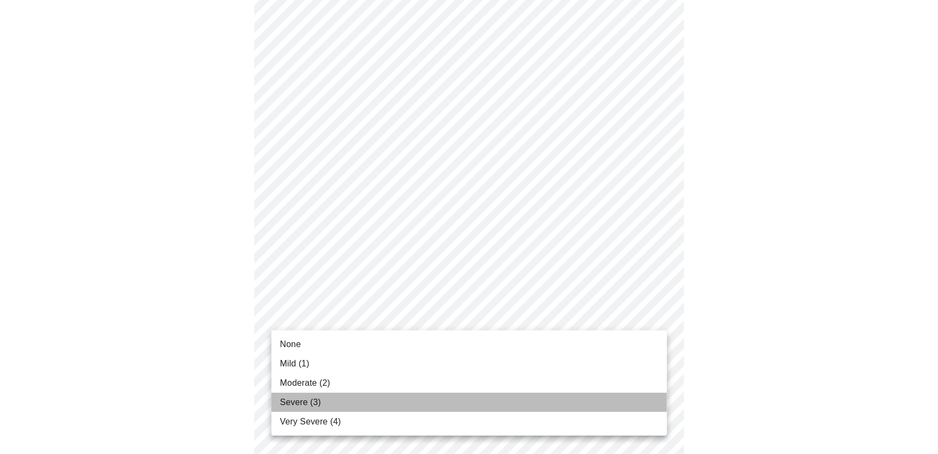
click at [338, 404] on li "Severe (3)" at bounding box center [468, 402] width 395 height 19
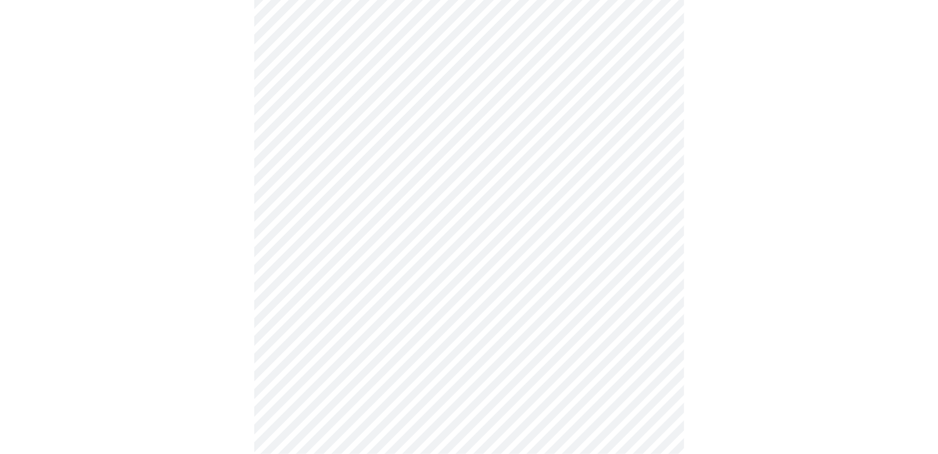
scroll to position [573, 0]
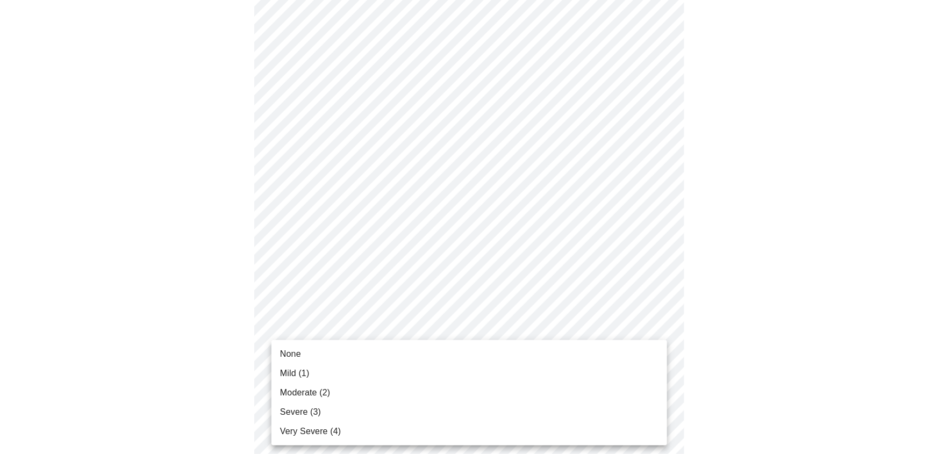
click at [355, 349] on body "MyMenopauseRx Appointments Messaging Labs Uploads Medications Community Refer a…" at bounding box center [468, 117] width 929 height 1371
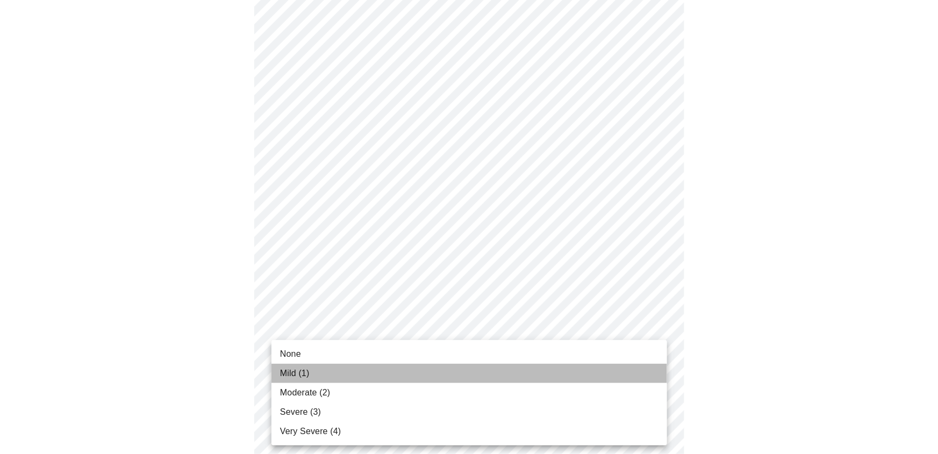
click at [336, 376] on li "Mild (1)" at bounding box center [468, 373] width 395 height 19
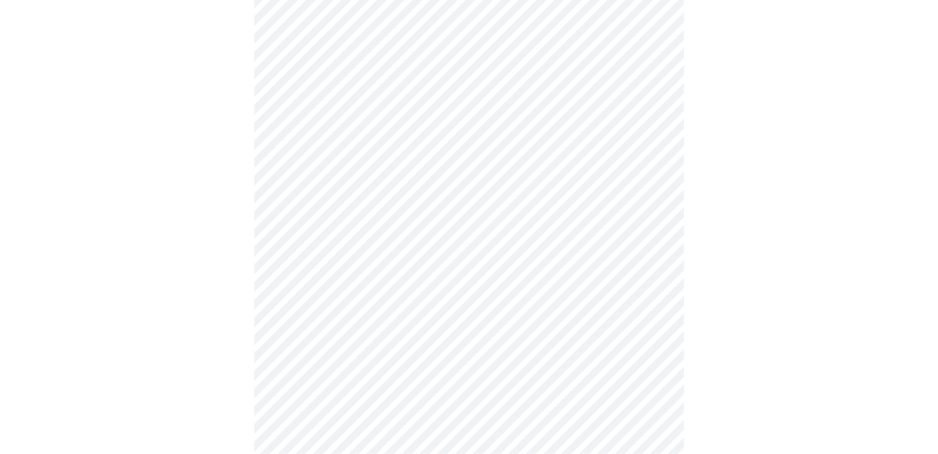
scroll to position [689, 0]
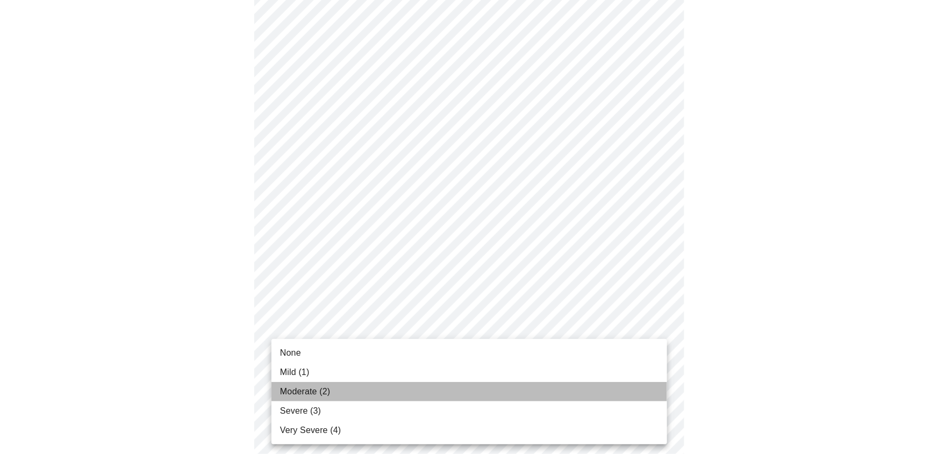
click at [350, 386] on li "Moderate (2)" at bounding box center [468, 391] width 395 height 19
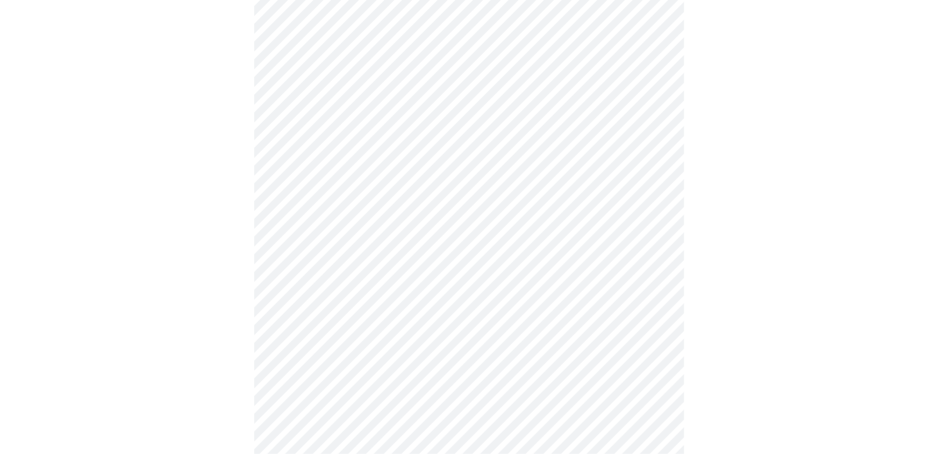
scroll to position [776, 0]
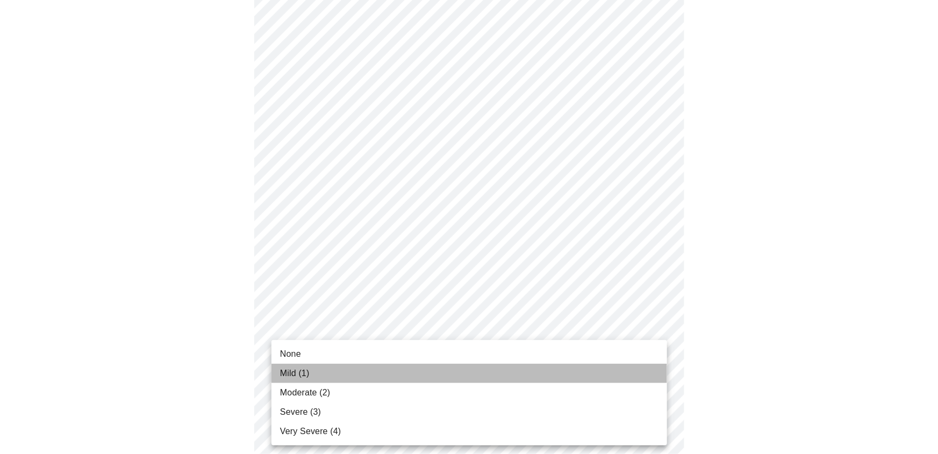
click at [344, 368] on li "Mild (1)" at bounding box center [468, 373] width 395 height 19
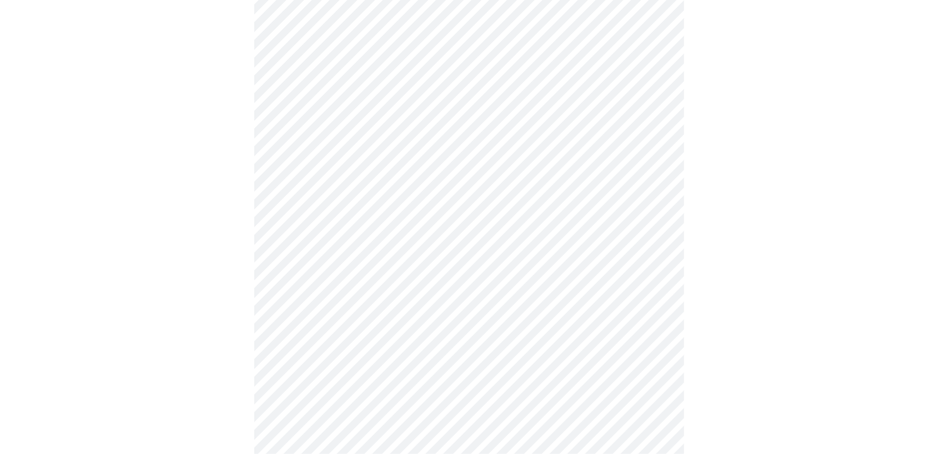
scroll to position [432, 0]
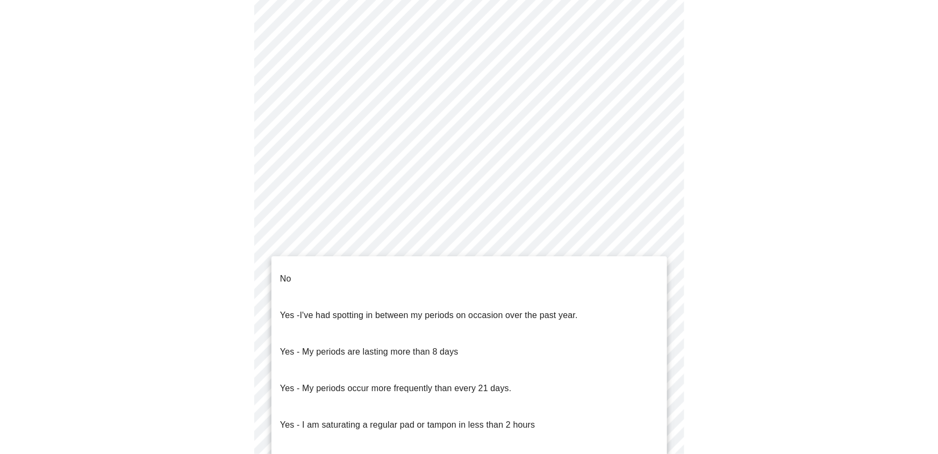
click at [320, 269] on body "MyMenopauseRx Appointments Messaging Labs Uploads Medications Community Refer a…" at bounding box center [468, 134] width 929 height 1125
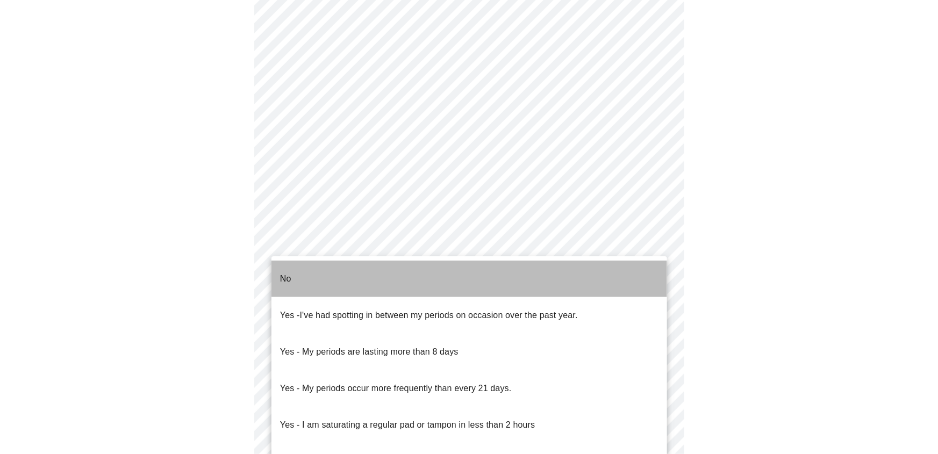
click at [304, 271] on li "No" at bounding box center [468, 279] width 395 height 37
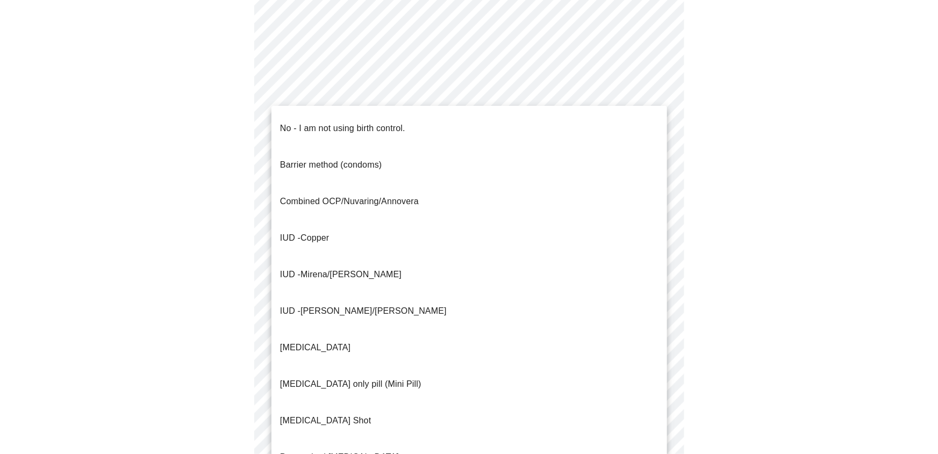
click at [330, 347] on body "MyMenopauseRx Appointments Messaging Labs Uploads Medications Community Refer a…" at bounding box center [468, 131] width 929 height 1118
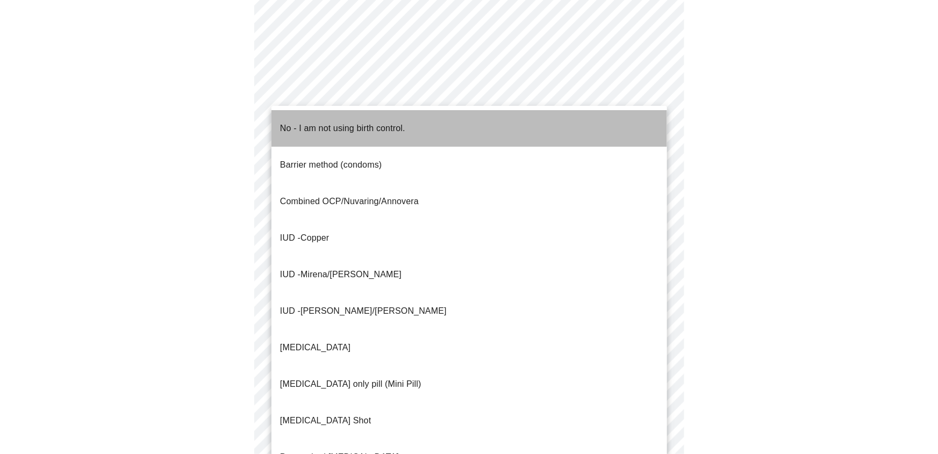
click at [320, 124] on p "No - I am not using birth control." at bounding box center [342, 128] width 125 height 13
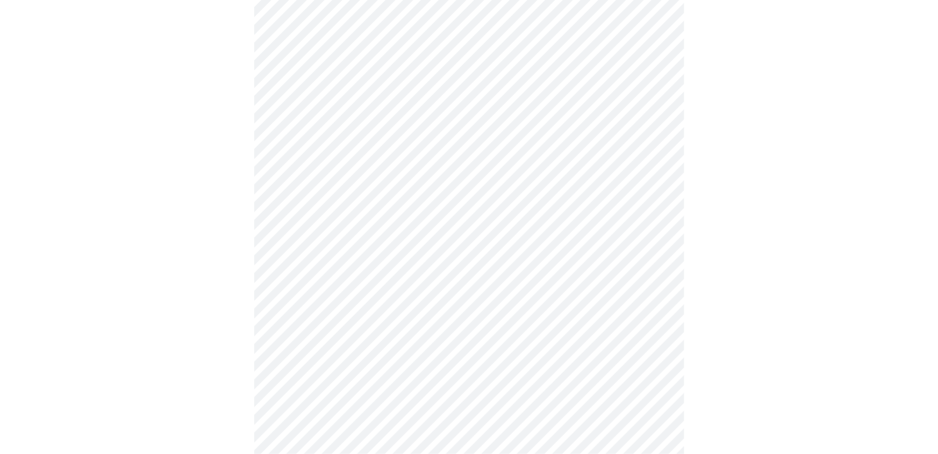
scroll to position [594, 0]
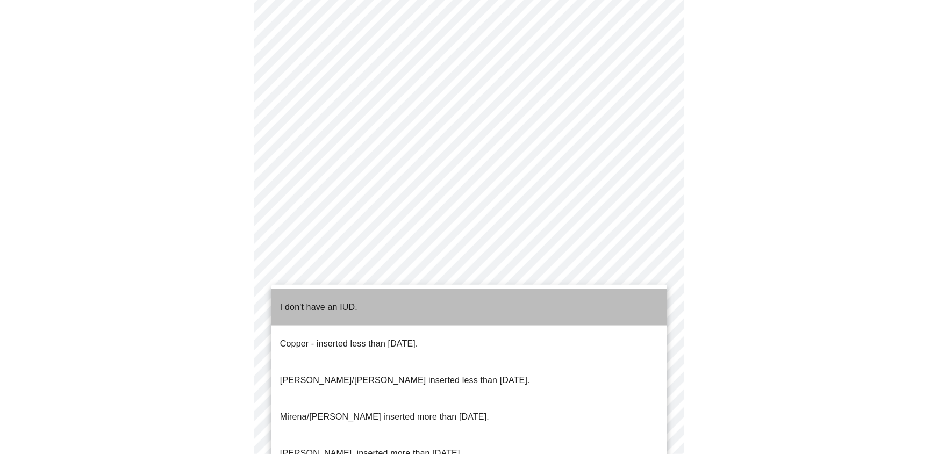
click at [368, 294] on li "I don't have an IUD." at bounding box center [468, 307] width 395 height 37
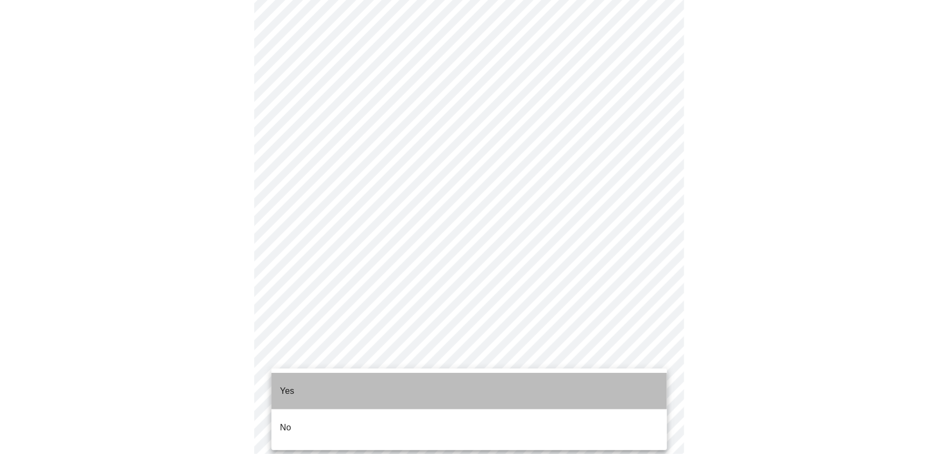
click at [364, 373] on li "Yes" at bounding box center [468, 391] width 395 height 37
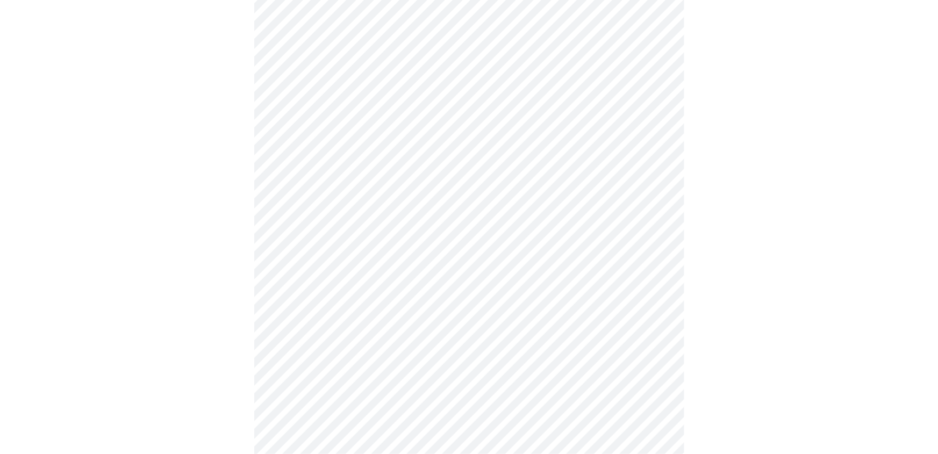
scroll to position [0, 0]
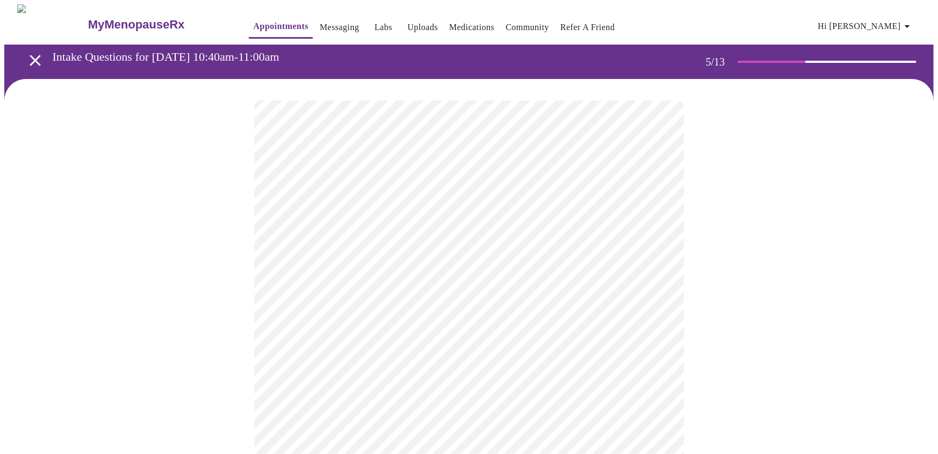
click at [439, 294] on body "MyMenopauseRx Appointments Messaging Labs Uploads Medications Community Refer a…" at bounding box center [468, 419] width 929 height 830
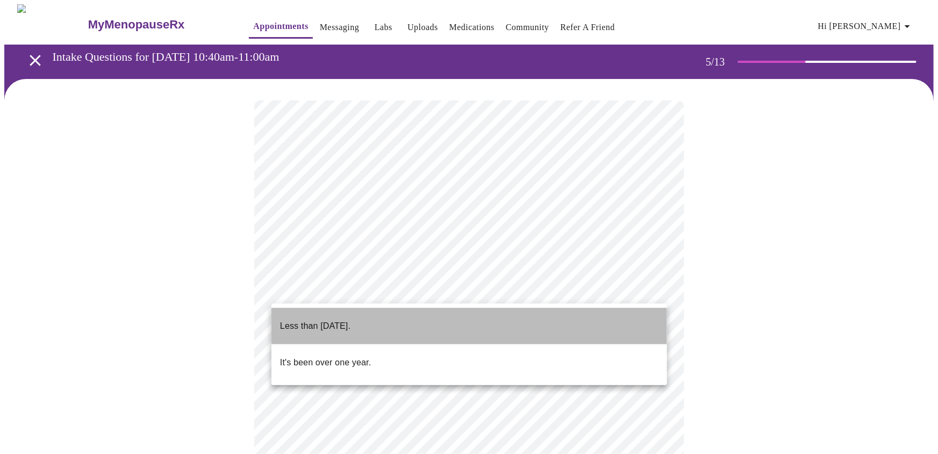
click at [408, 315] on li "Less than [DATE]." at bounding box center [468, 326] width 395 height 37
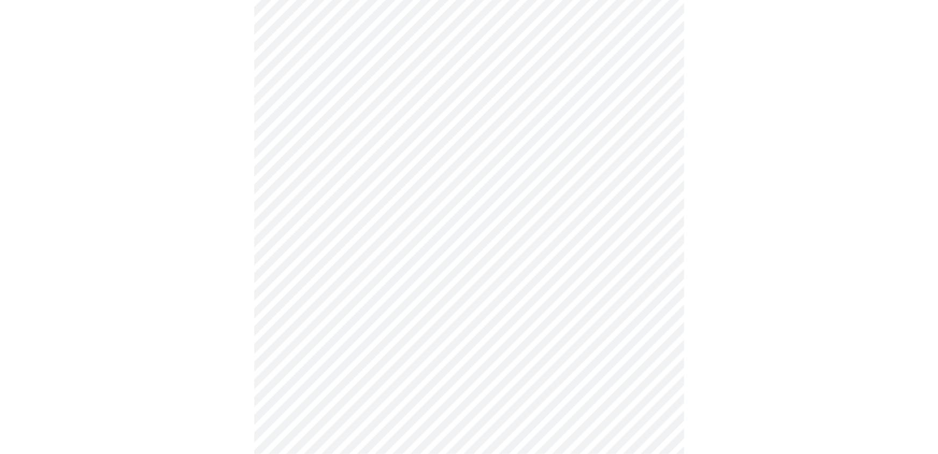
scroll to position [132, 0]
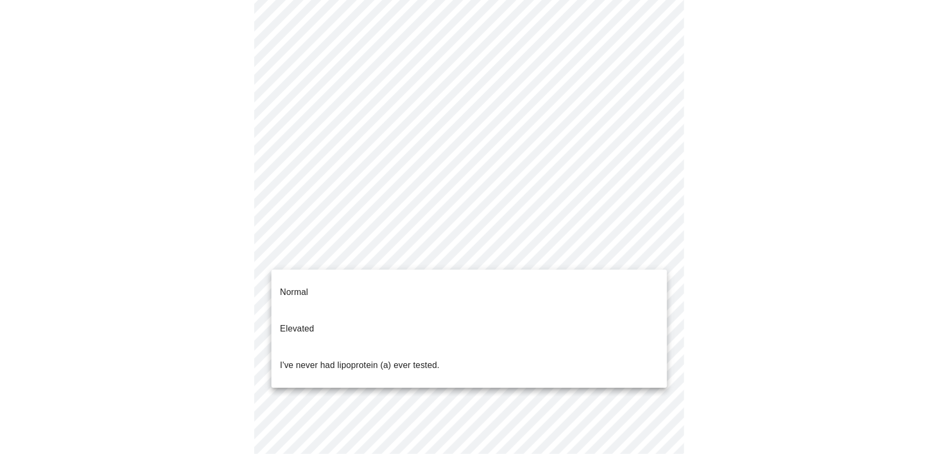
click at [357, 255] on body "MyMenopauseRx Appointments Messaging Labs Uploads Medications Community Refer a…" at bounding box center [468, 283] width 929 height 823
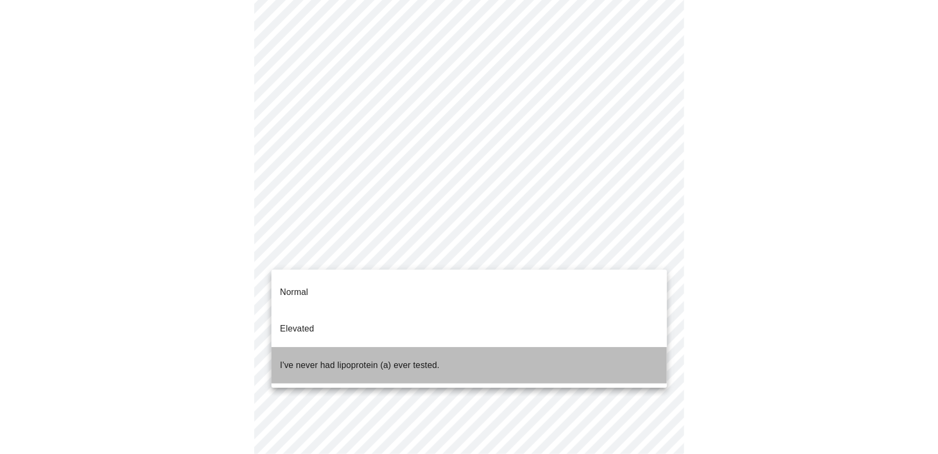
click at [388, 359] on p "I've never had lipoprotein (a) ever tested." at bounding box center [360, 365] width 160 height 13
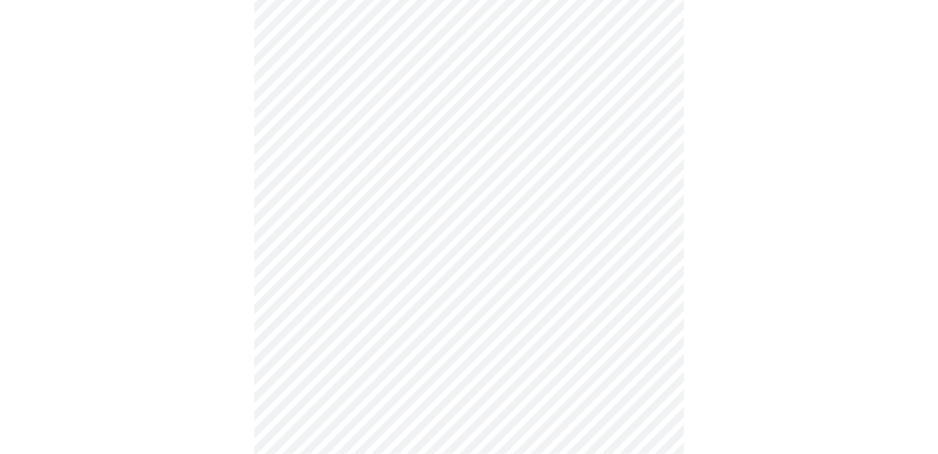
scroll to position [2988, 0]
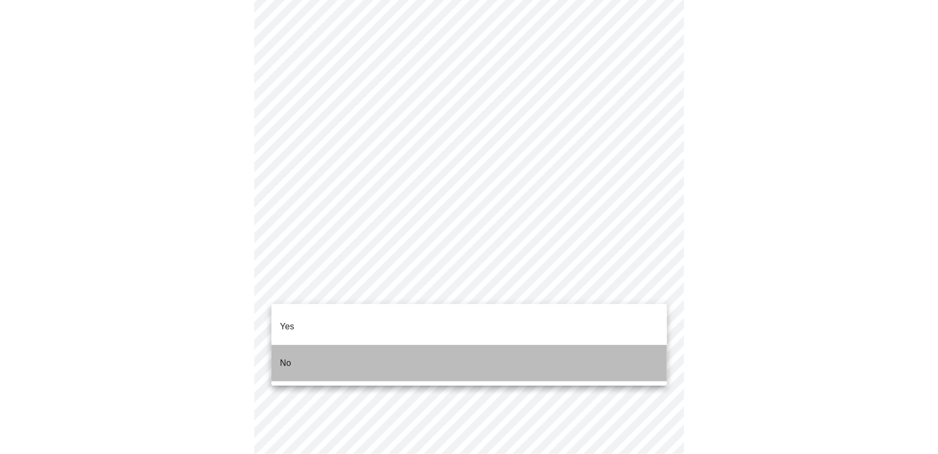
click at [301, 352] on li "No" at bounding box center [468, 363] width 395 height 37
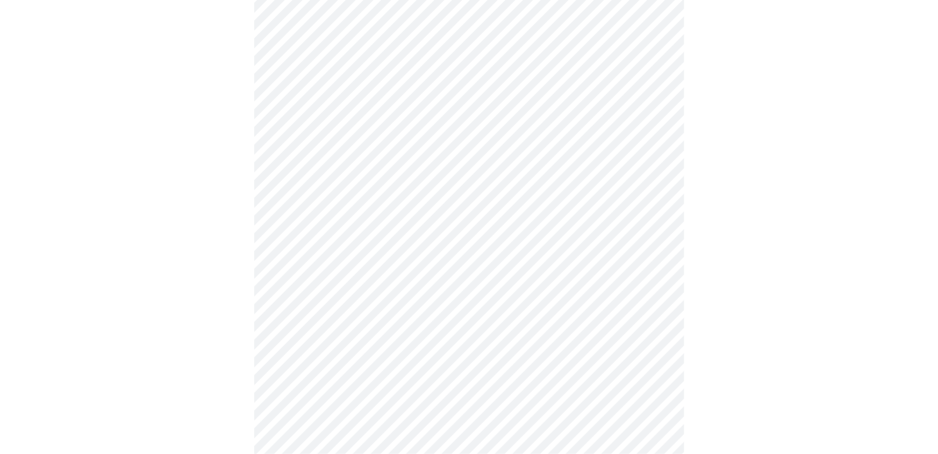
scroll to position [3127, 0]
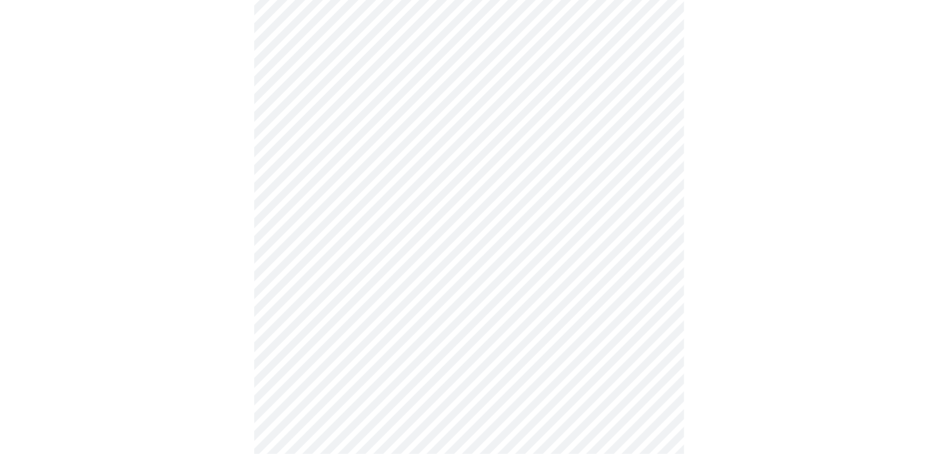
scroll to position [911, 0]
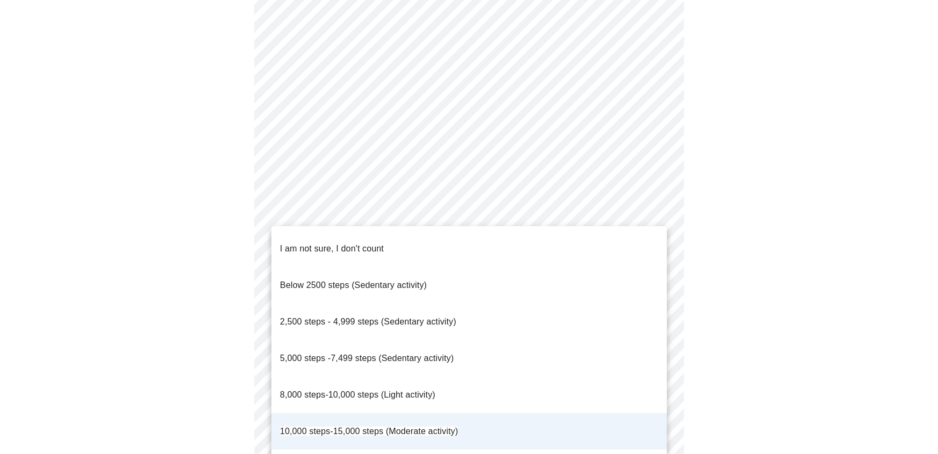
click at [352, 427] on span "10,000 steps-15,000 steps (Moderate activity)" at bounding box center [369, 431] width 178 height 9
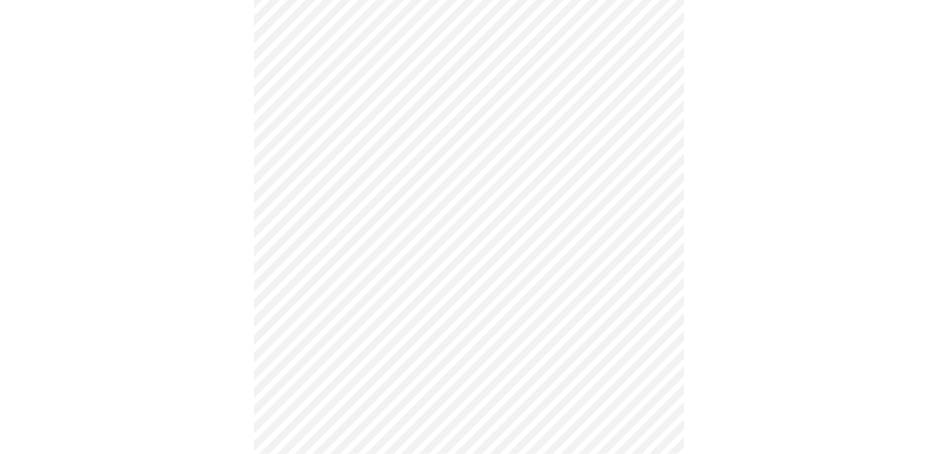
scroll to position [1007, 0]
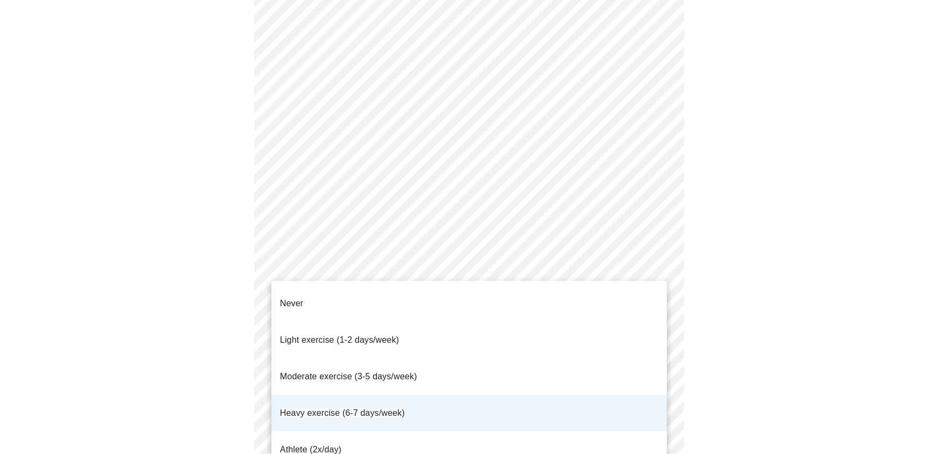
click at [645, 261] on div at bounding box center [469, 227] width 938 height 454
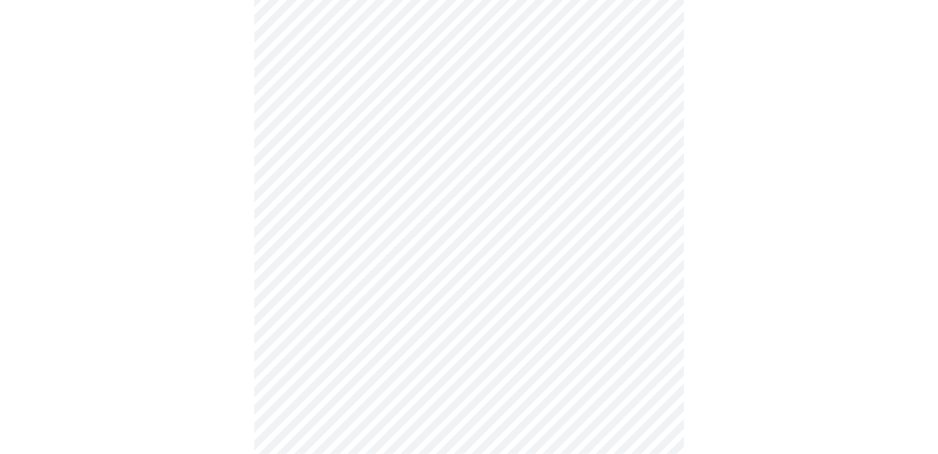
scroll to position [0, 0]
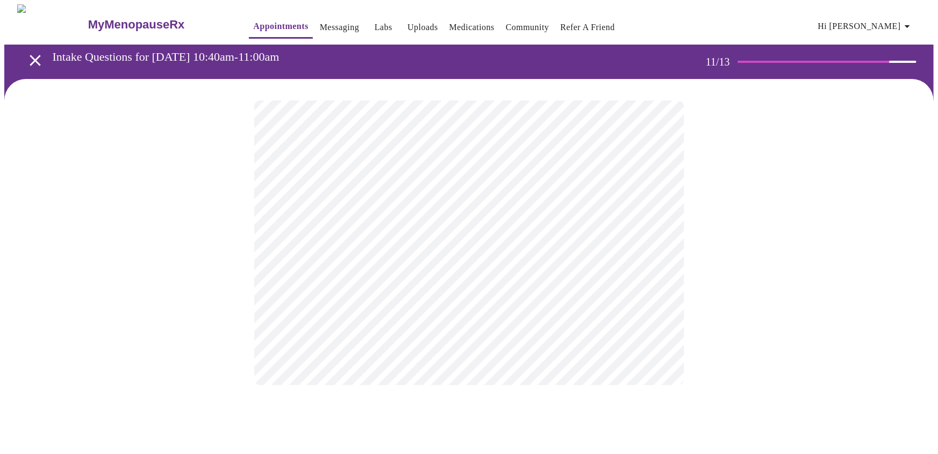
click at [693, 264] on div at bounding box center [468, 243] width 929 height 328
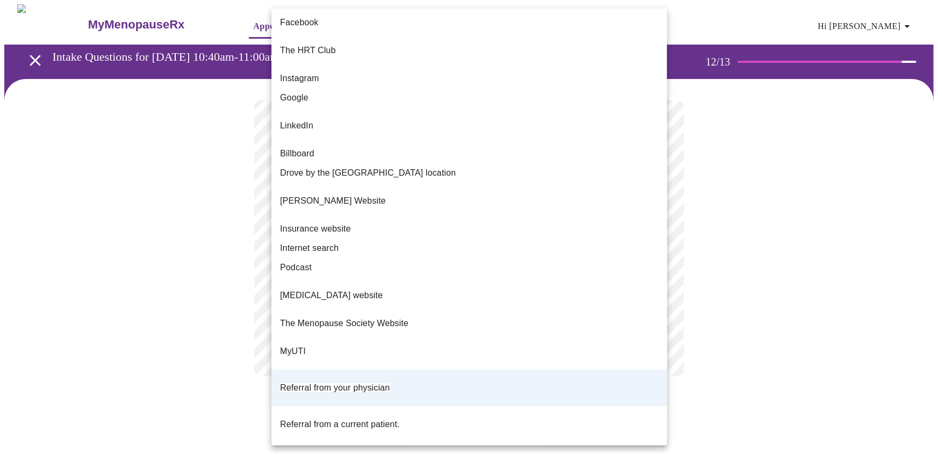
click at [655, 244] on body "MyMenopauseRx Appointments Messaging Labs Uploads Medications Community Refer a…" at bounding box center [468, 200] width 929 height 393
drag, startPoint x: 796, startPoint y: 269, endPoint x: 789, endPoint y: 264, distance: 8.1
click at [794, 269] on div at bounding box center [469, 227] width 938 height 454
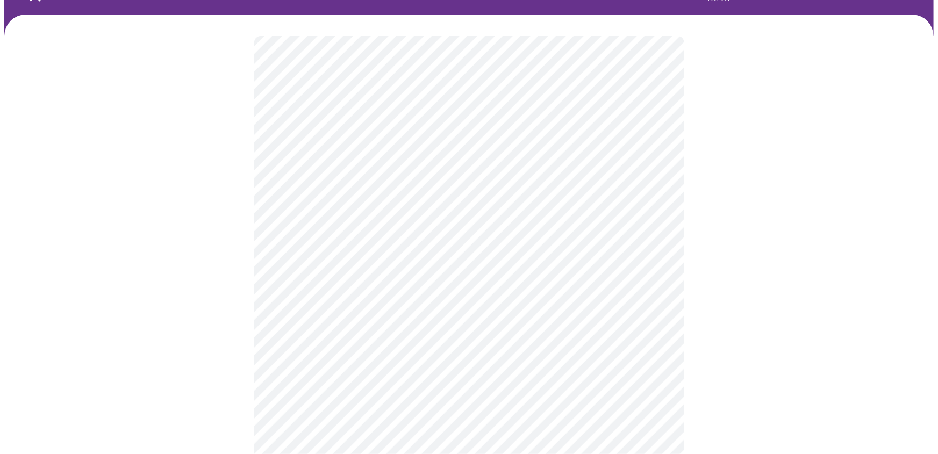
scroll to position [22, 0]
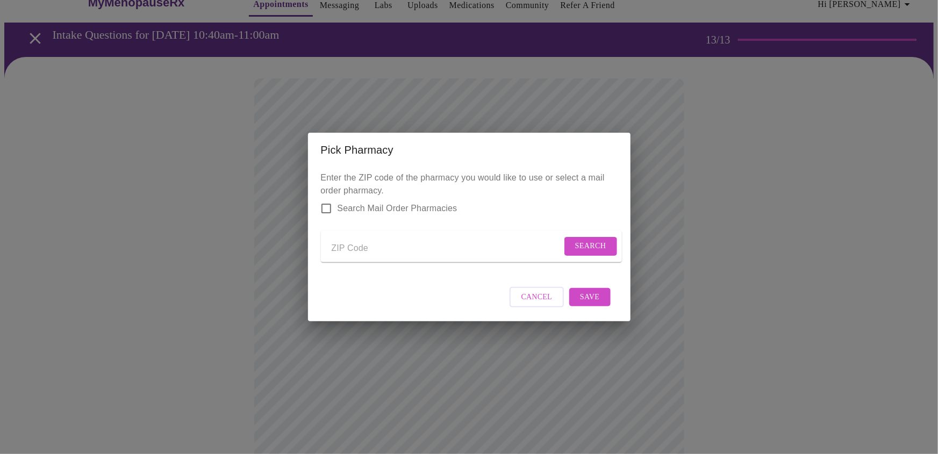
click at [352, 251] on input "Send a message to your care team" at bounding box center [447, 248] width 230 height 17
click at [329, 207] on input "Search Mail Order Pharmacies" at bounding box center [326, 208] width 23 height 23
checkbox input "true"
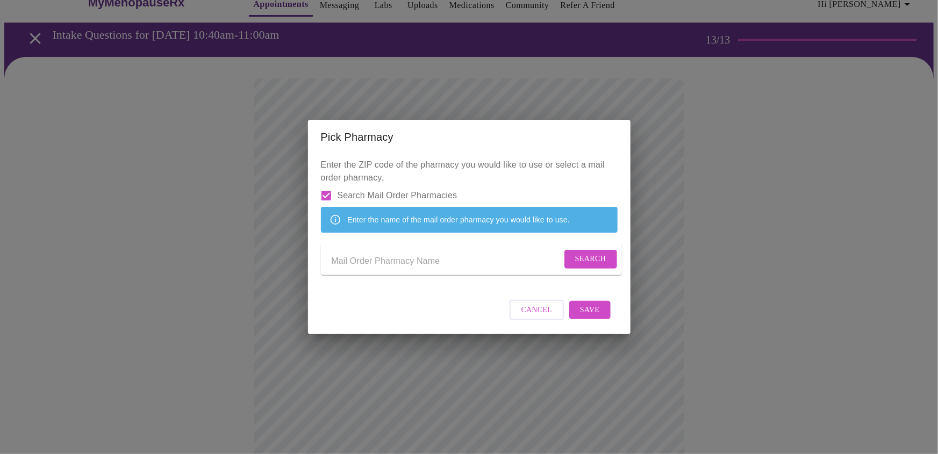
click at [352, 270] on input "Send a message to your care team" at bounding box center [447, 261] width 230 height 17
click at [353, 270] on input "Send a message to your care team" at bounding box center [447, 261] width 230 height 17
click at [591, 266] on span "Search" at bounding box center [590, 259] width 31 height 13
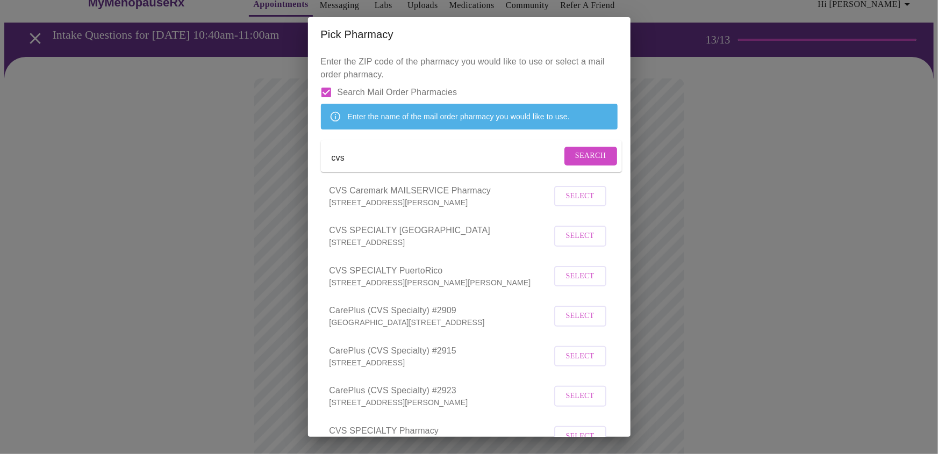
scroll to position [0, 0]
drag, startPoint x: 366, startPoint y: 206, endPoint x: 286, endPoint y: 203, distance: 80.7
click at [286, 203] on div "Pick Pharmacy Enter the ZIP code of the pharmacy you would like to use or selec…" at bounding box center [469, 227] width 938 height 454
click at [581, 163] on span "Search" at bounding box center [590, 156] width 31 height 13
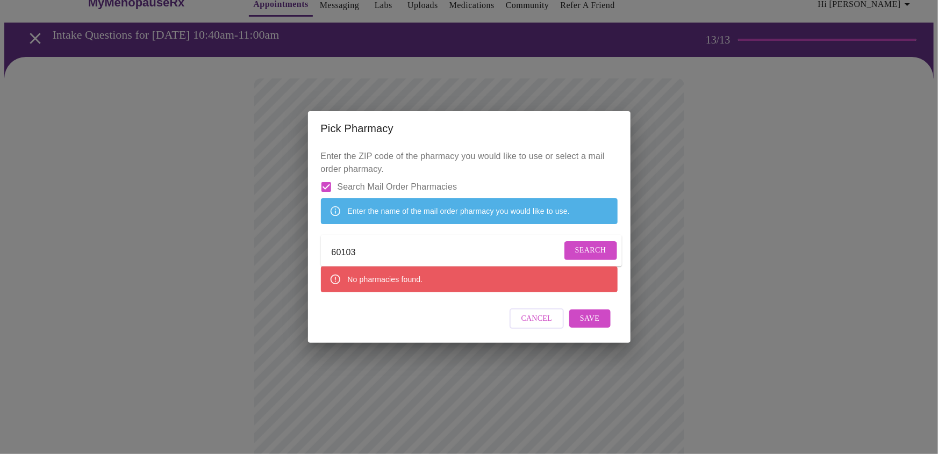
click at [387, 261] on input "60103" at bounding box center [447, 252] width 230 height 17
type input "6"
type input "CVS 17067"
click at [596, 257] on span "Search" at bounding box center [590, 250] width 31 height 13
click at [329, 176] on input "Search Mail Order Pharmacies" at bounding box center [326, 187] width 23 height 23
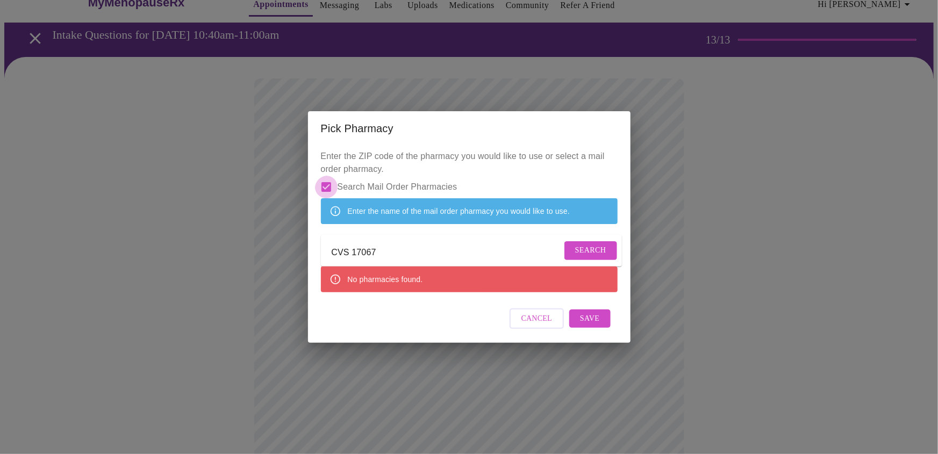
checkbox input "false"
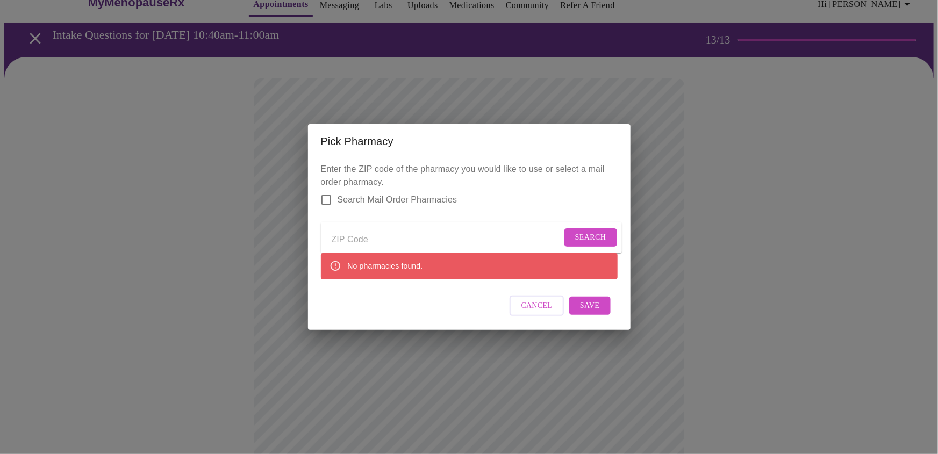
click at [524, 246] on input "Send a message to your care team" at bounding box center [447, 239] width 230 height 17
click at [598, 238] on span "Search" at bounding box center [590, 237] width 31 height 13
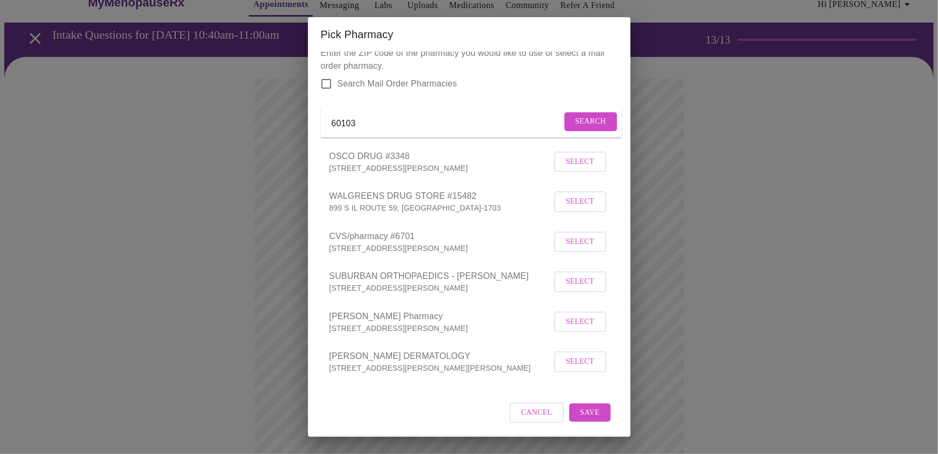
scroll to position [73, 0]
click at [368, 115] on input "60103" at bounding box center [447, 123] width 230 height 17
type input "60107"
click at [575, 115] on span "Search" at bounding box center [590, 121] width 31 height 13
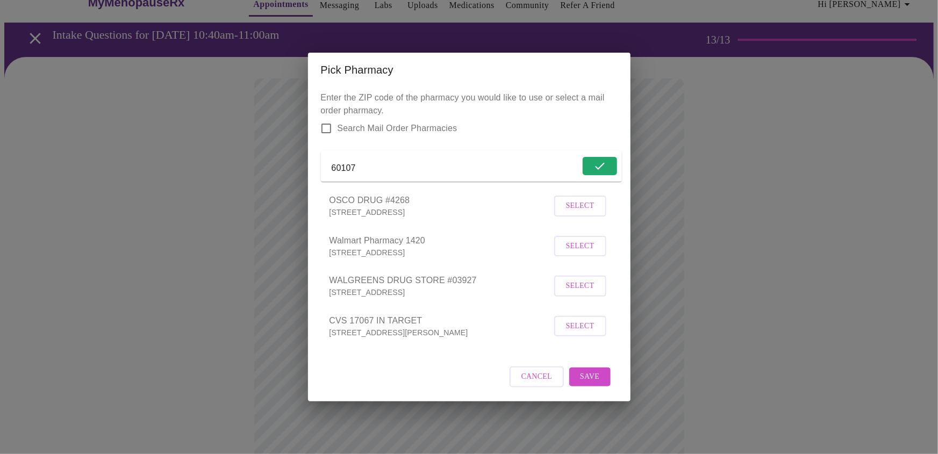
scroll to position [11, 0]
click at [530, 384] on span "Cancel" at bounding box center [536, 377] width 31 height 13
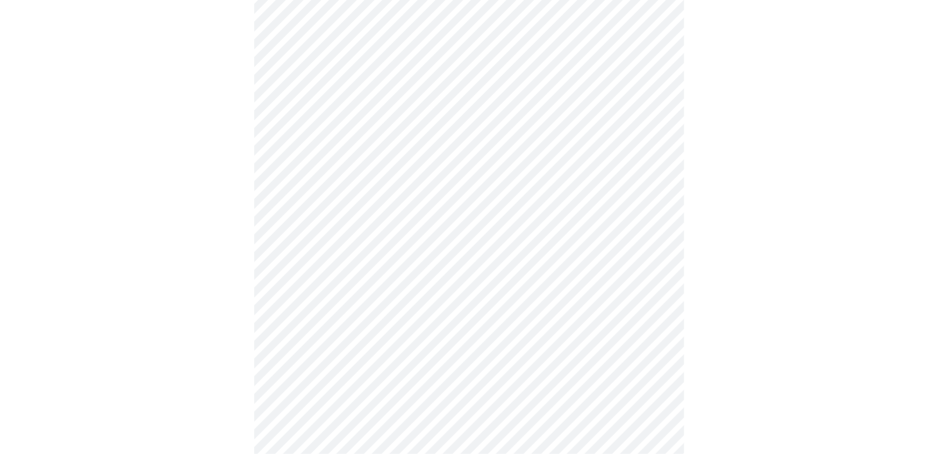
scroll to position [553, 0]
